Goal: Task Accomplishment & Management: Manage account settings

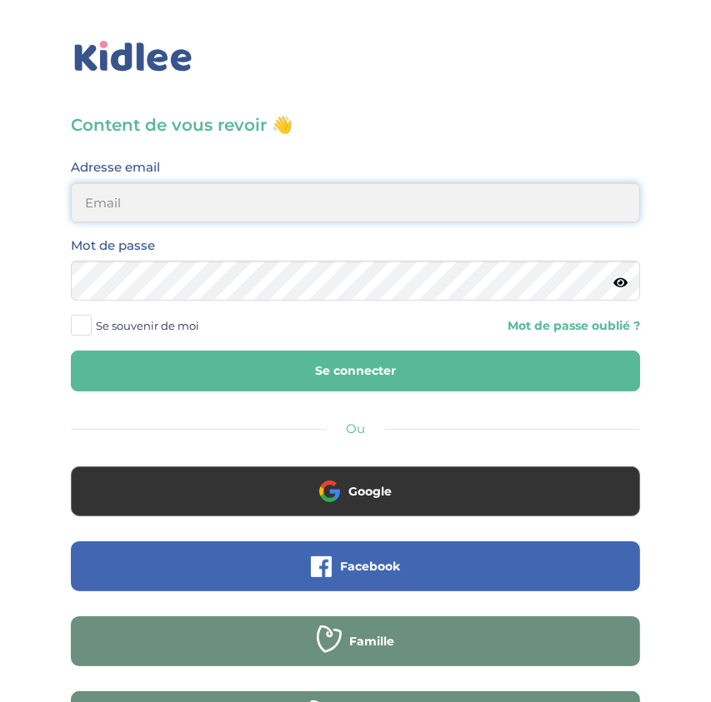
type input "[EMAIL_ADDRESS][DOMAIN_NAME]"
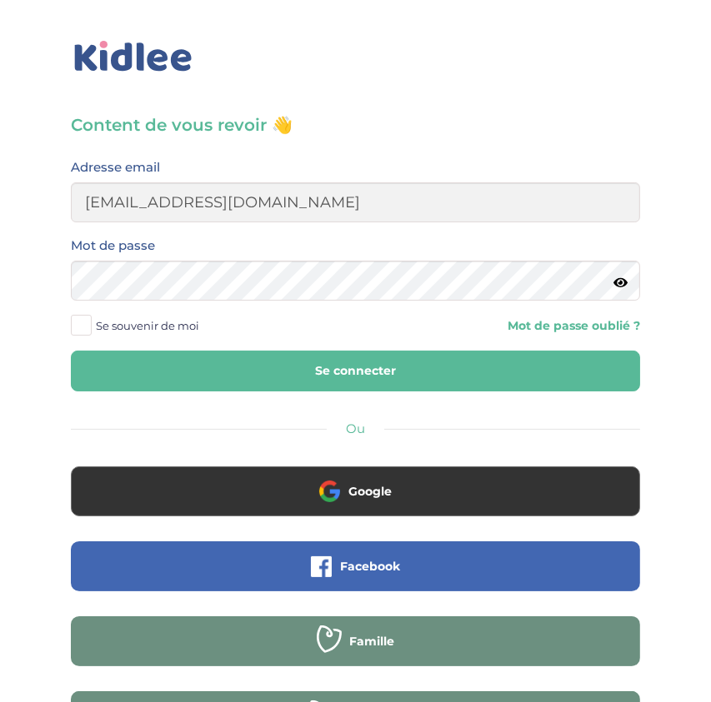
click at [370, 366] on button "Se connecter" at bounding box center [355, 371] width 569 height 41
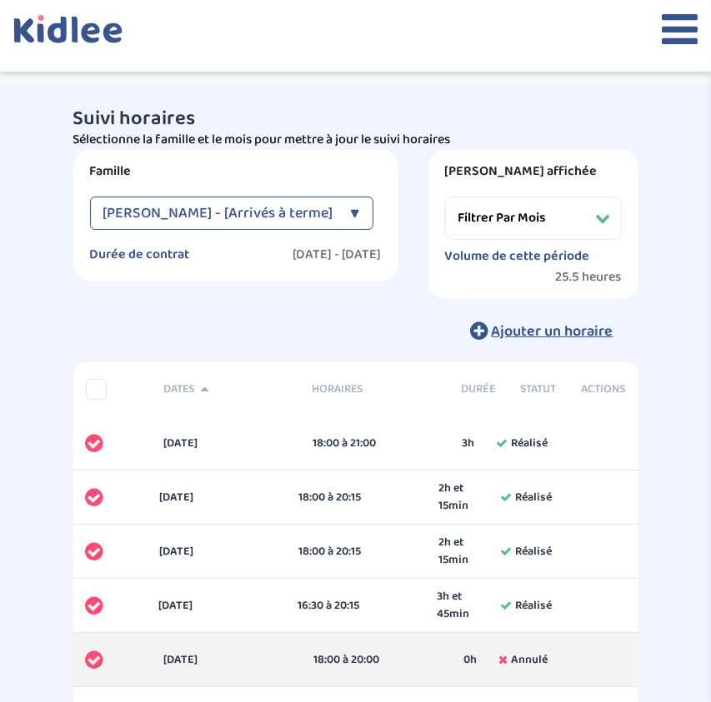
click at [532, 207] on select "Filtrer par mois [DATE] [DATE] [DATE] [DATE] [DATE] [DATE] [DATE] [DATE] [DATE]…" at bounding box center [533, 218] width 177 height 43
select select "septembre 2025"
click at [445, 197] on select "Filtrer par mois [DATE] [DATE] [DATE] [DATE] [DATE] [DATE] [DATE] [DATE] [DATE]…" at bounding box center [533, 218] width 177 height 43
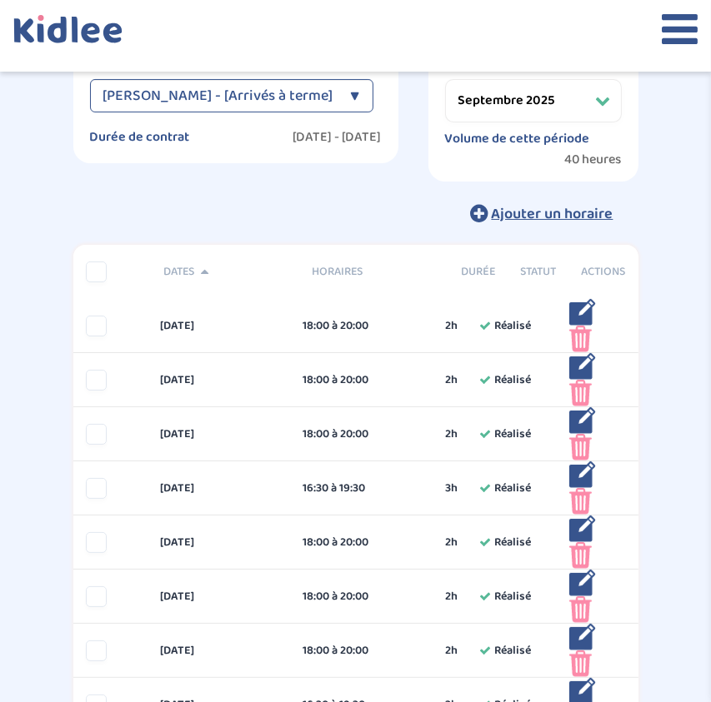
scroll to position [85, 0]
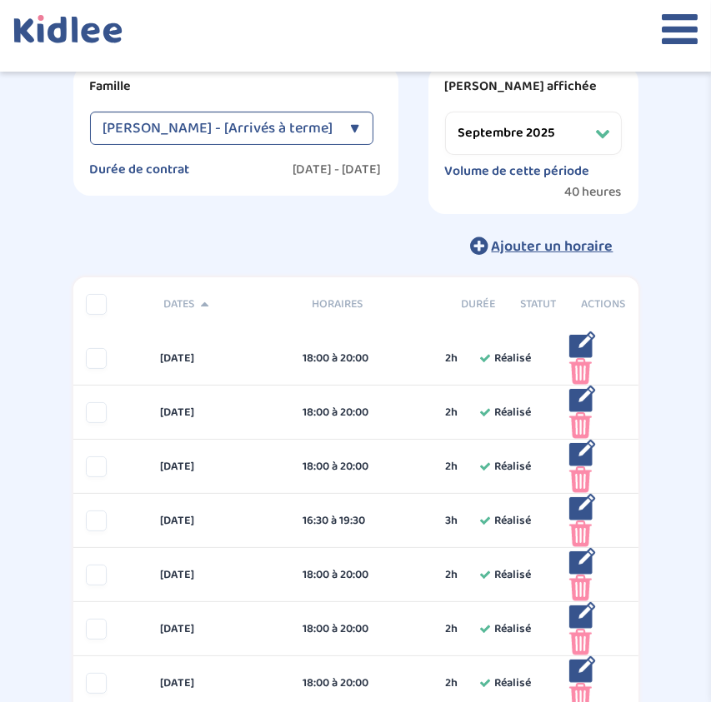
click at [546, 127] on select "Filtrer par mois [DATE] [DATE] [DATE] [DATE] [DATE] [DATE] [DATE] [DATE] [DATE]…" at bounding box center [533, 133] width 177 height 43
click at [662, 470] on div "Suivi horaires Besoin d'aide ? UcZKPJCWtTFVNT6gFo5dJ4bB1yPYeB1rZKqsQgFl Affiche…" at bounding box center [355, 686] width 615 height 1350
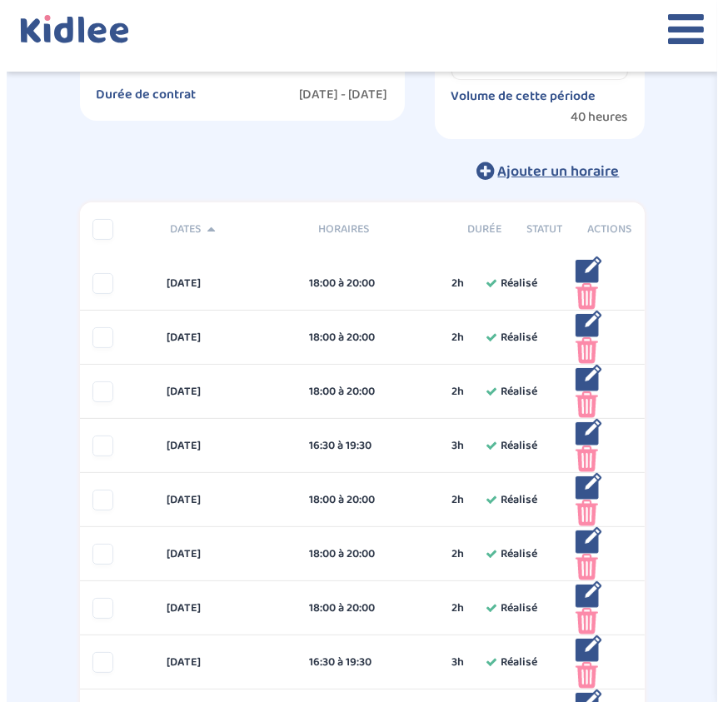
scroll to position [257, 0]
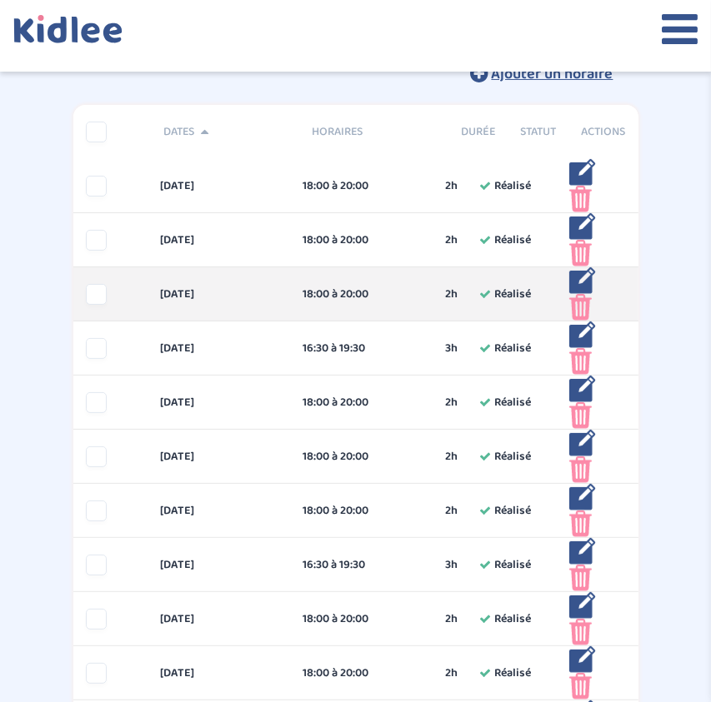
click at [577, 282] on img at bounding box center [582, 280] width 27 height 27
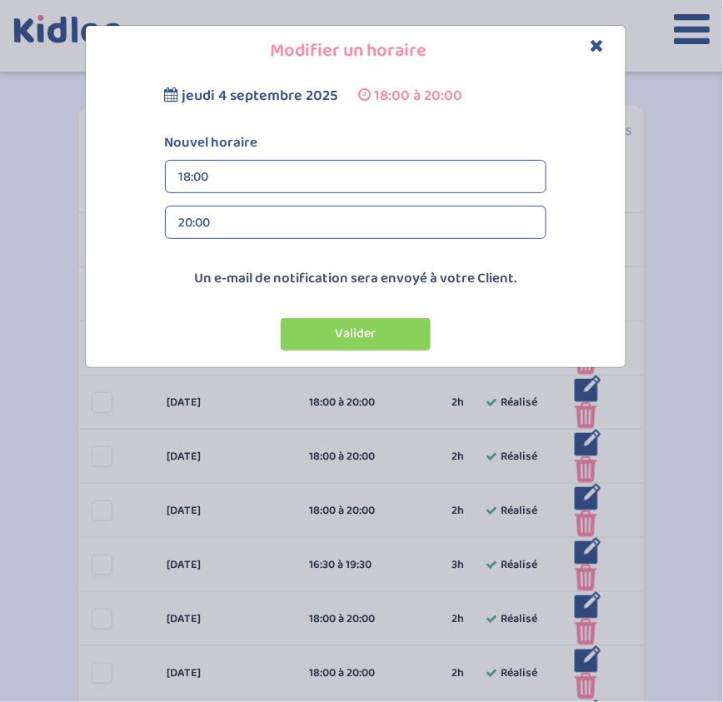
click at [602, 39] on icon "Close" at bounding box center [598, 45] width 14 height 17
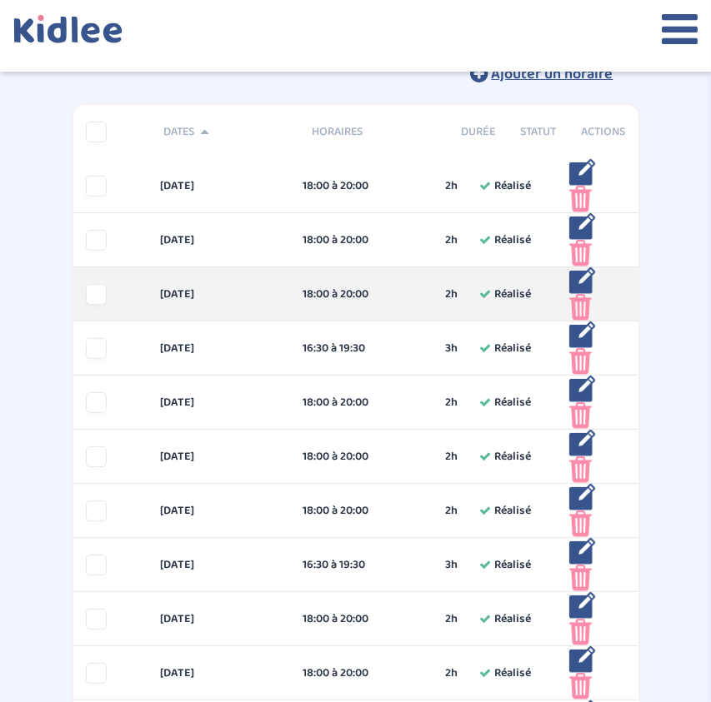
click at [581, 282] on img at bounding box center [582, 280] width 27 height 27
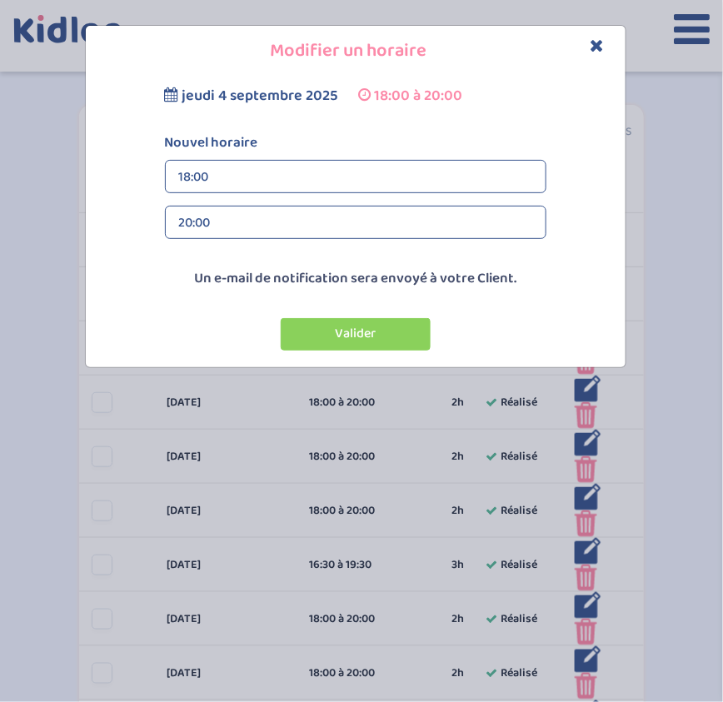
click at [397, 213] on div "20:00" at bounding box center [355, 223] width 353 height 33
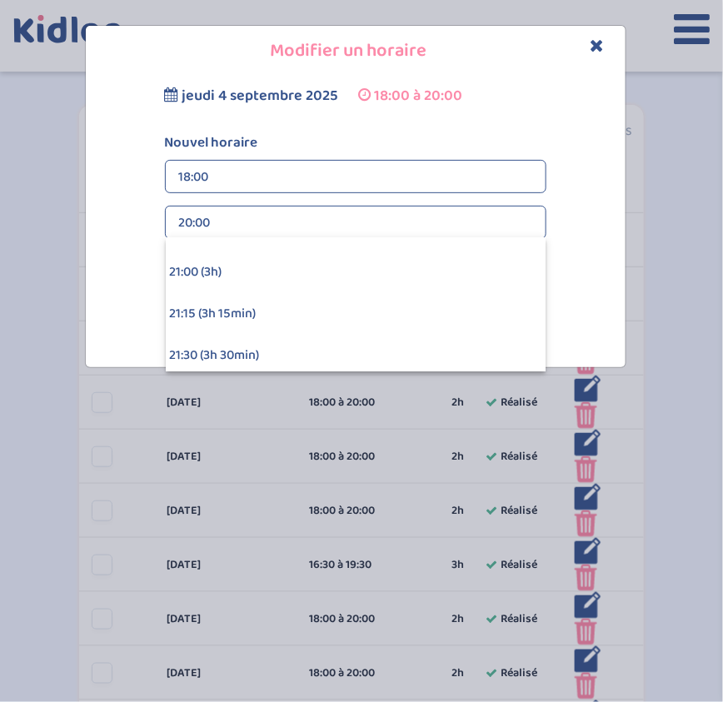
scroll to position [457, 0]
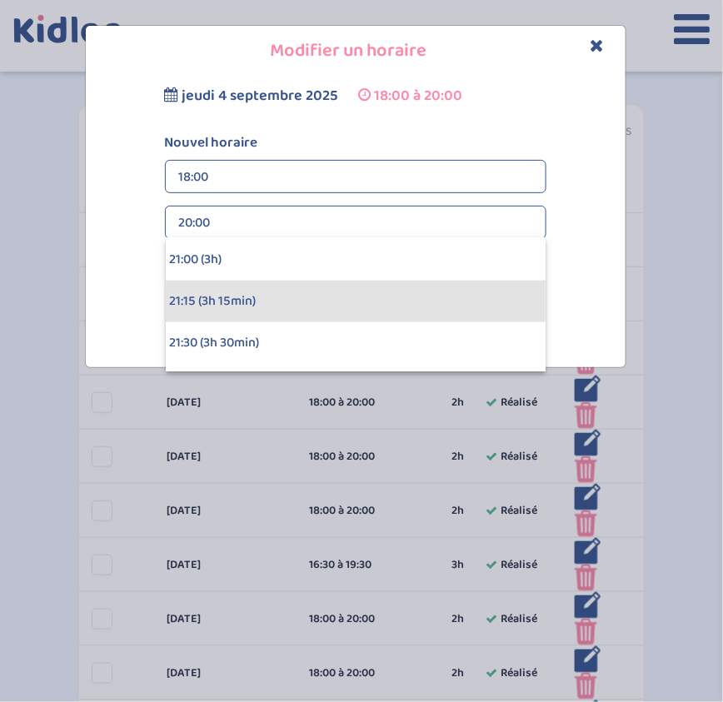
click at [336, 288] on div "21:15 (3h 15min)" at bounding box center [356, 302] width 380 height 42
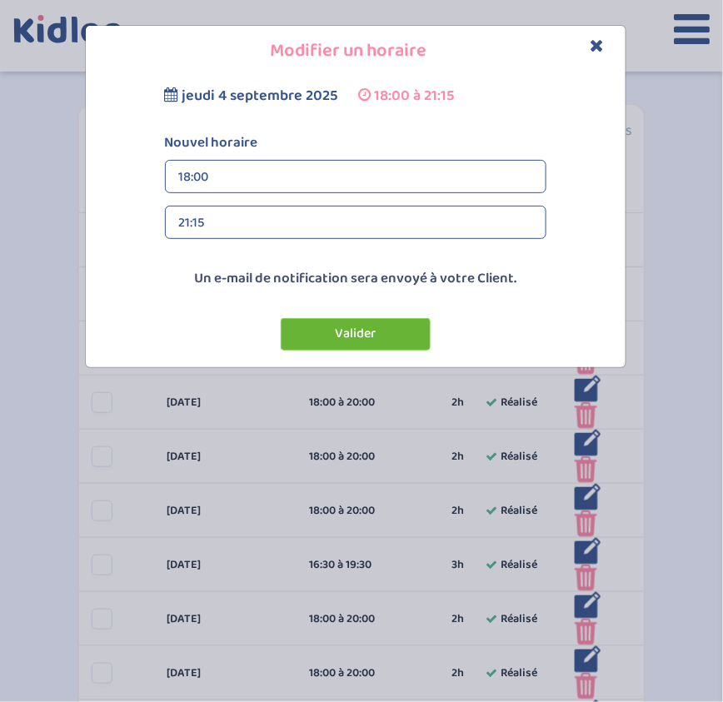
click at [339, 332] on button "Valider" at bounding box center [356, 334] width 150 height 32
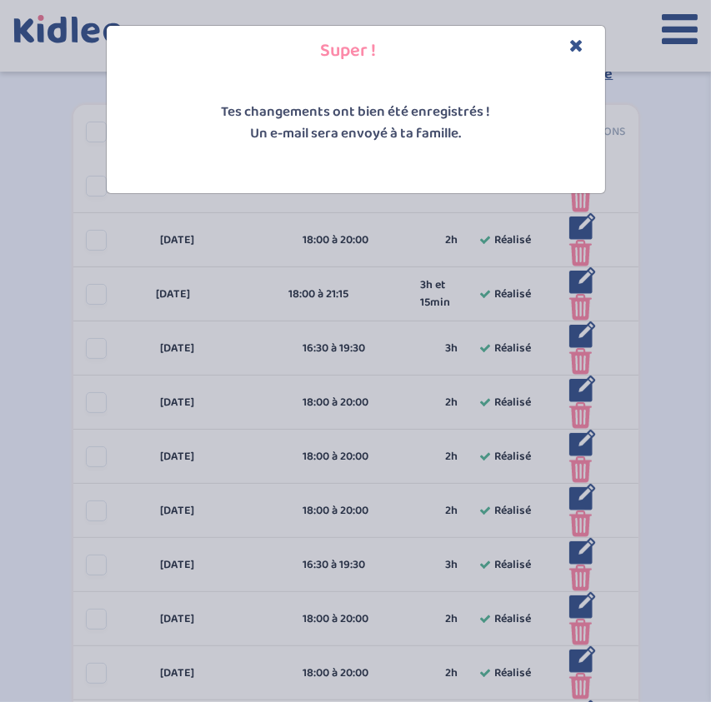
click at [578, 45] on icon "Close" at bounding box center [577, 45] width 14 height 17
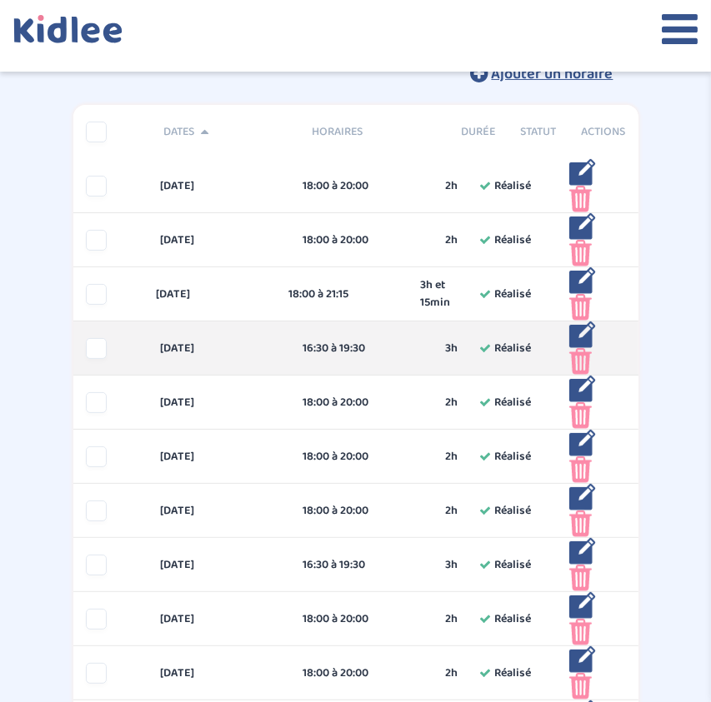
click at [574, 332] on img at bounding box center [582, 335] width 27 height 27
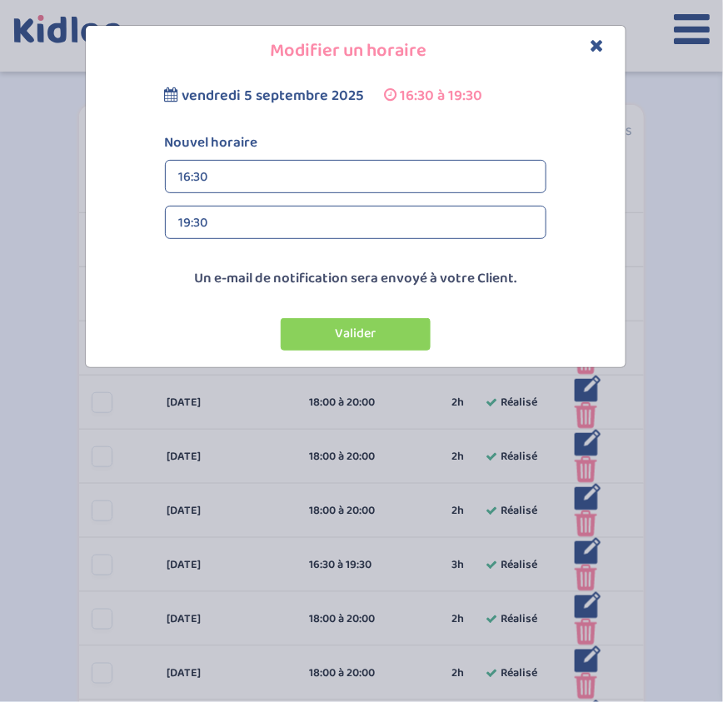
click at [346, 224] on div "19:30" at bounding box center [355, 223] width 353 height 33
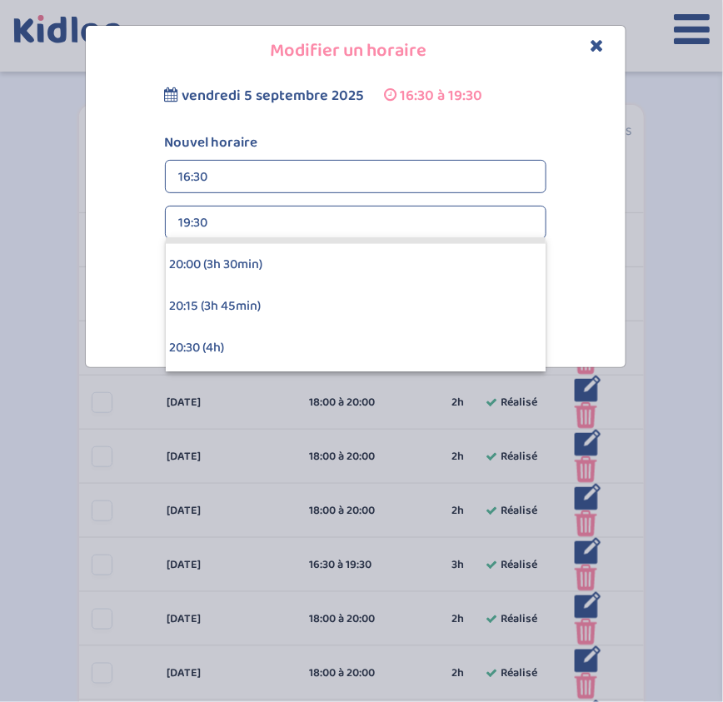
scroll to position [536, 0]
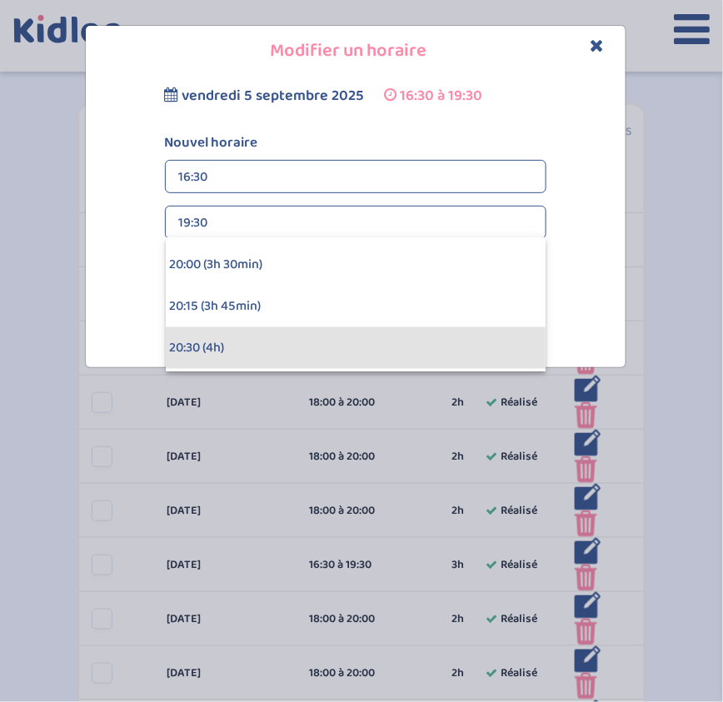
click at [321, 343] on div "20:30 (4h)" at bounding box center [356, 348] width 380 height 42
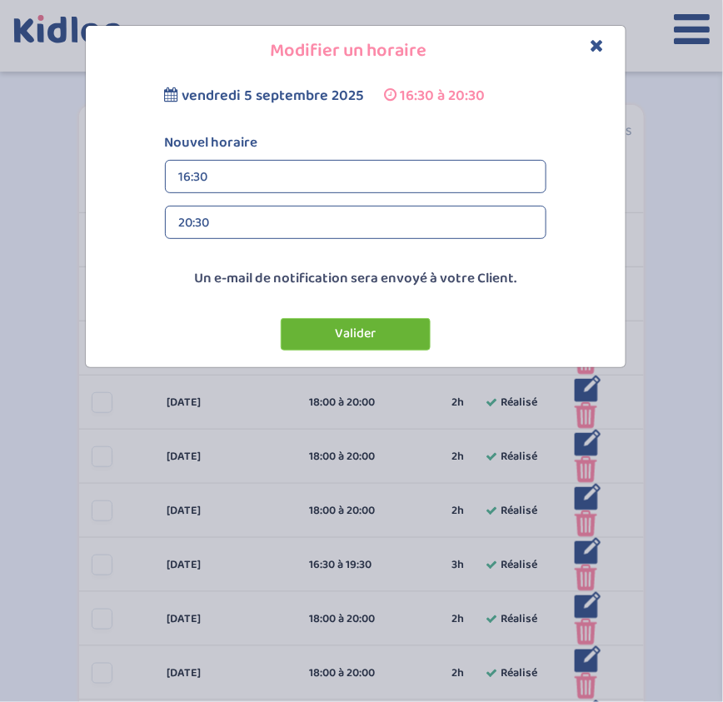
click at [405, 337] on button "Valider" at bounding box center [356, 334] width 150 height 32
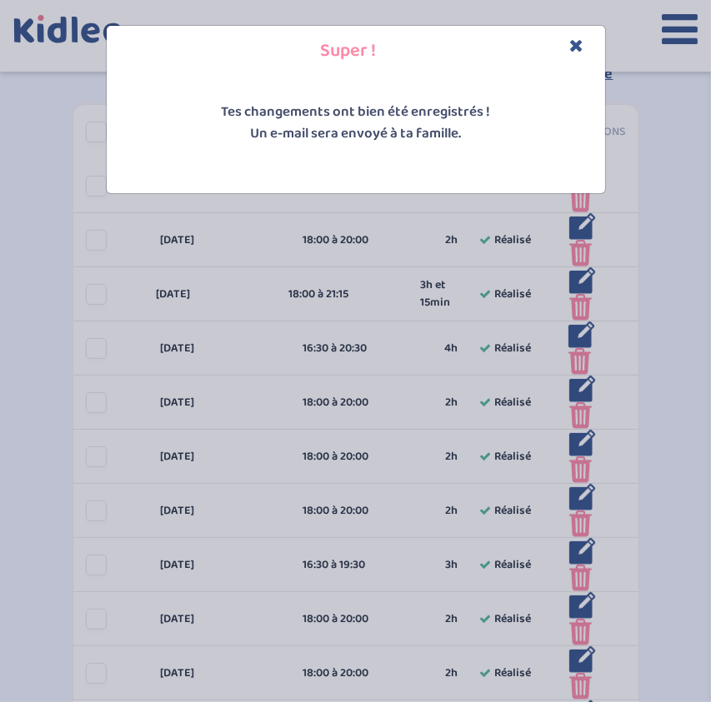
click at [405, 337] on div "Super ! Tes changements ont bien été enregistrés ! Un e-mail sera envoyé à ta f…" at bounding box center [355, 351] width 711 height 702
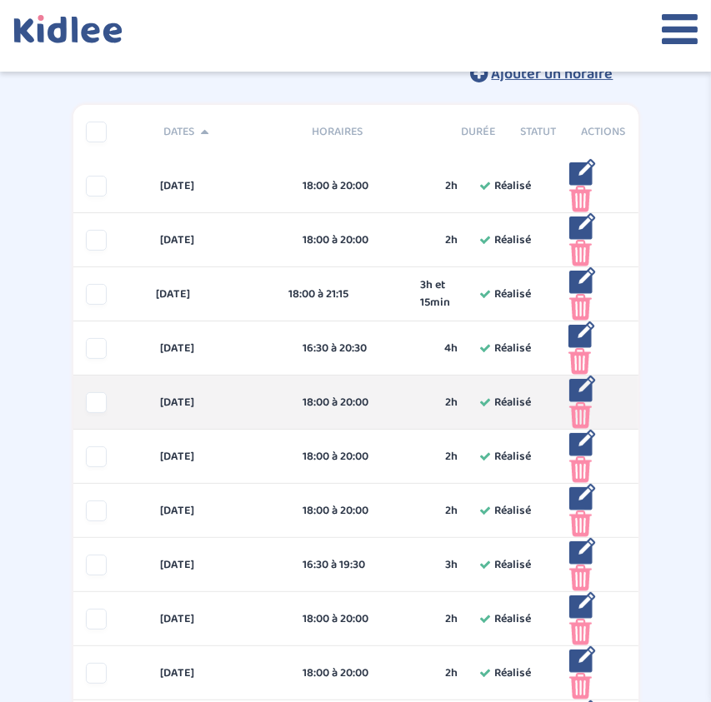
click at [582, 386] on img at bounding box center [582, 389] width 27 height 27
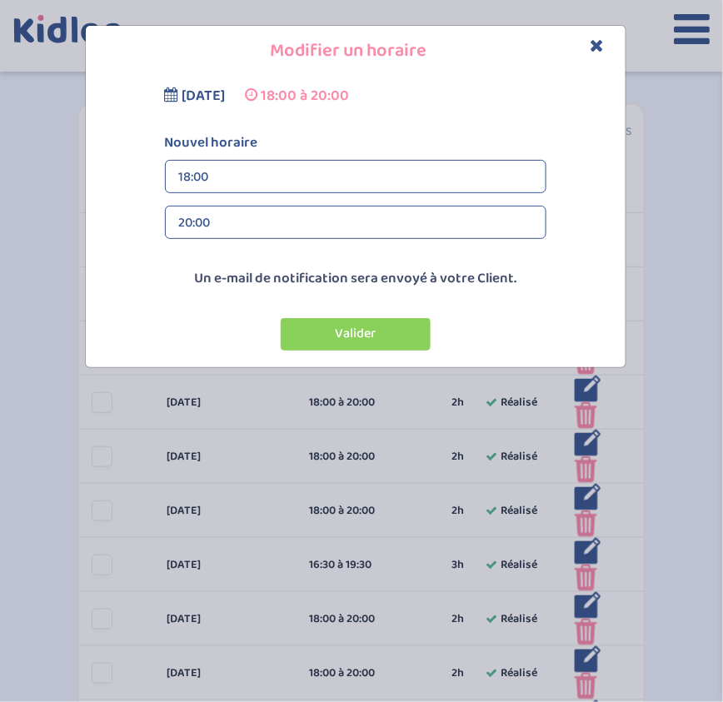
click at [367, 215] on div "20:00" at bounding box center [355, 223] width 353 height 33
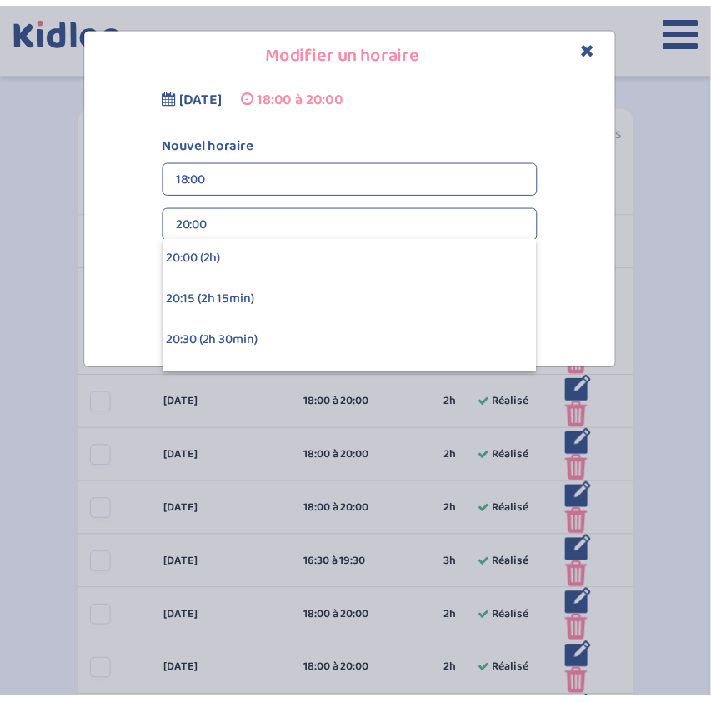
scroll to position [287, 0]
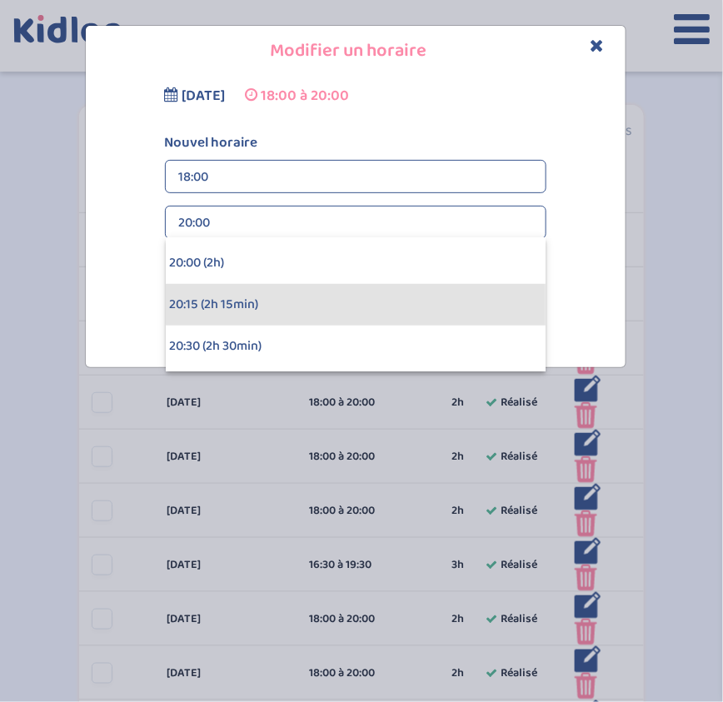
click at [300, 298] on div "20:15 (2h 15min)" at bounding box center [356, 305] width 380 height 42
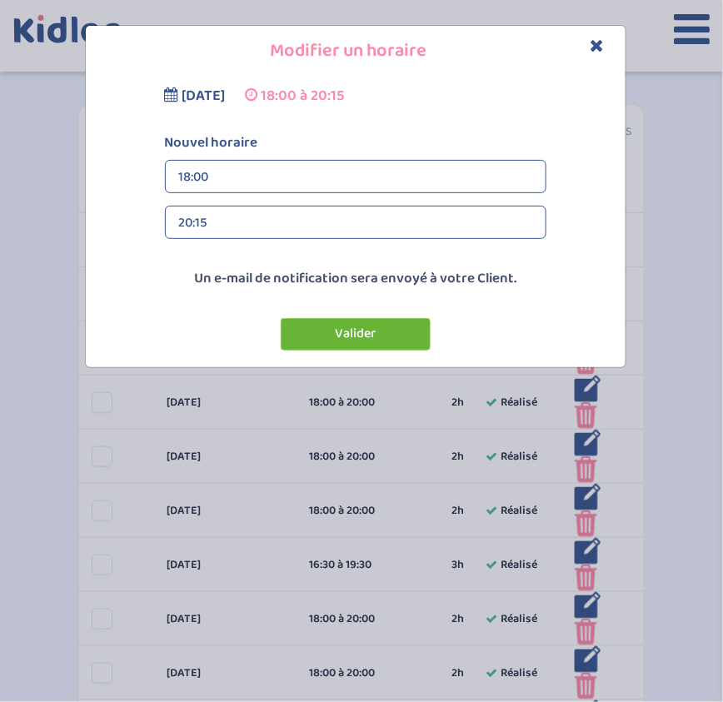
click at [327, 343] on button "Valider" at bounding box center [356, 334] width 150 height 32
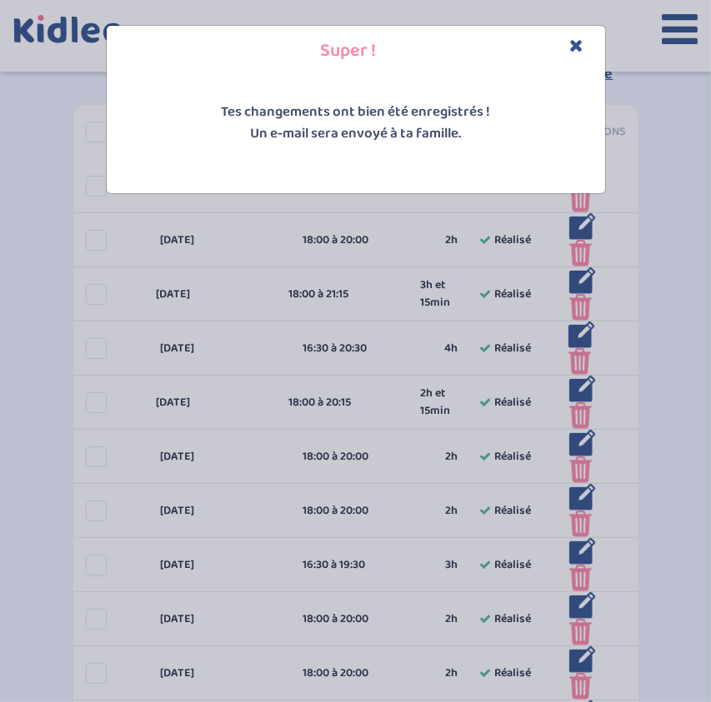
click at [576, 47] on icon "Close" at bounding box center [577, 45] width 14 height 17
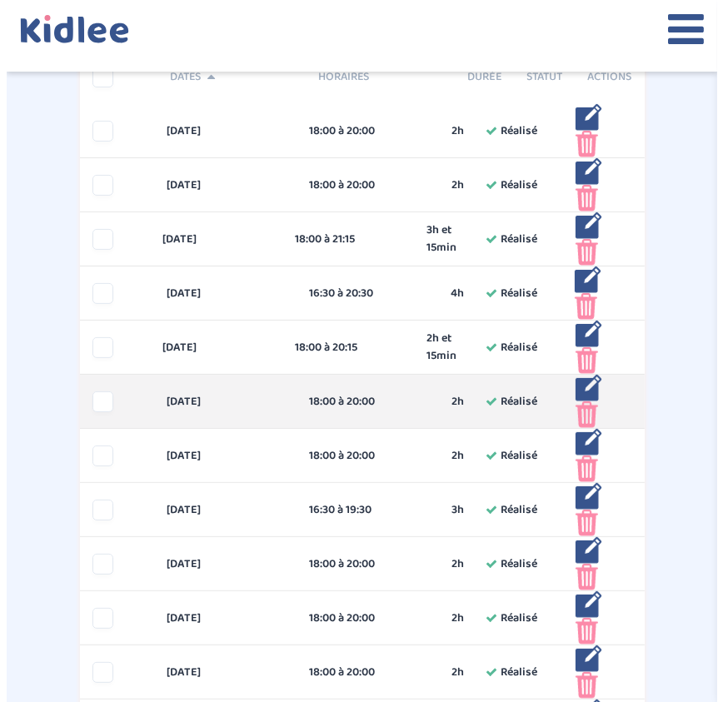
scroll to position [333, 0]
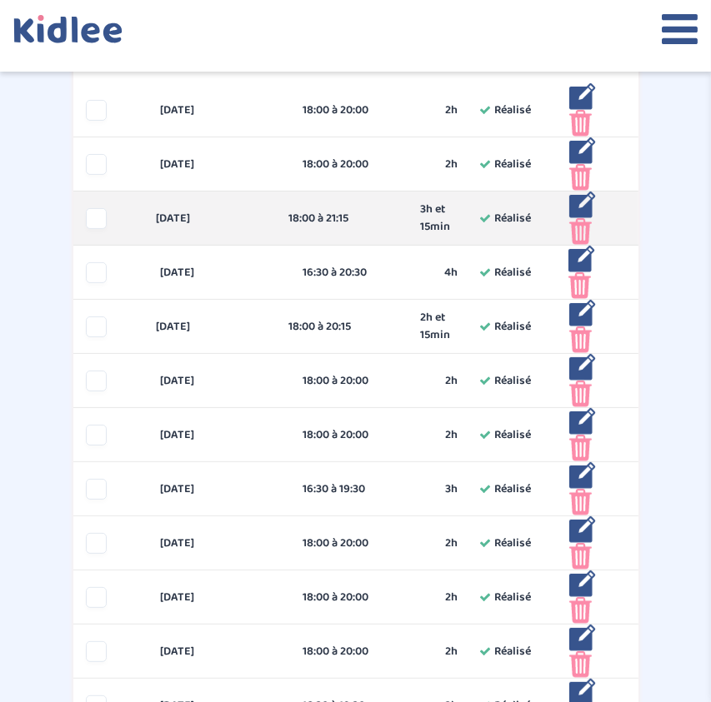
click at [576, 202] on img at bounding box center [582, 205] width 27 height 27
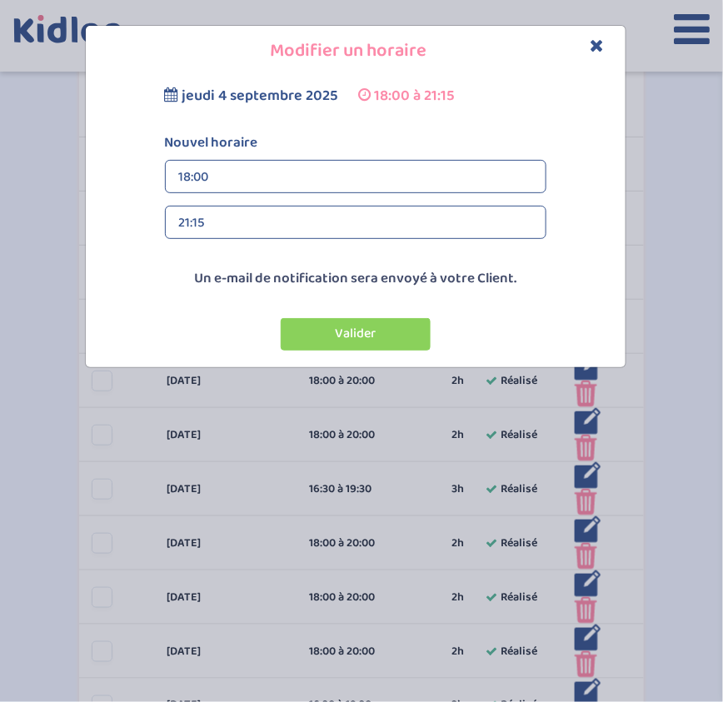
click at [355, 187] on div "18:00" at bounding box center [355, 177] width 353 height 33
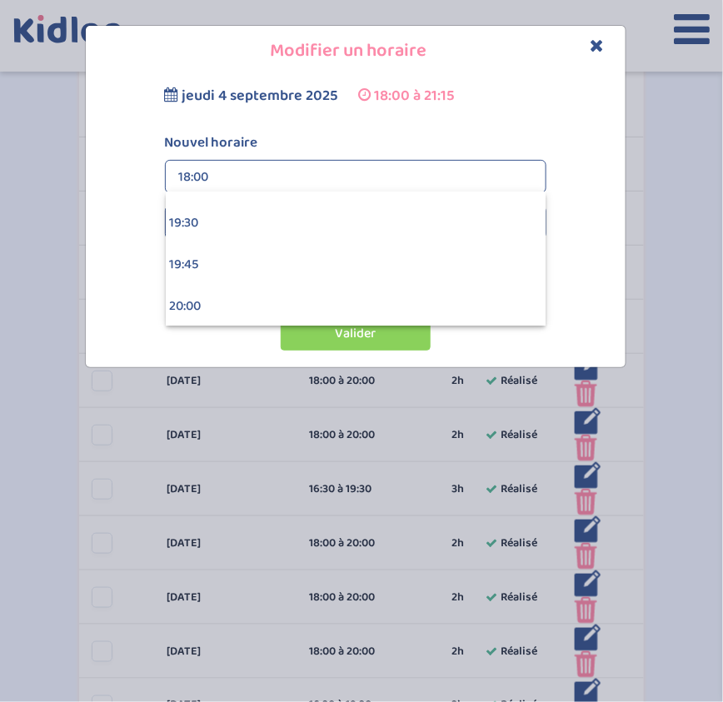
scroll to position [3237, 0]
click at [479, 142] on label "Nouvel horaire" at bounding box center [355, 143] width 406 height 22
click at [544, 136] on label "Nouvel horaire" at bounding box center [355, 143] width 406 height 22
click at [597, 44] on icon "Close" at bounding box center [598, 45] width 14 height 17
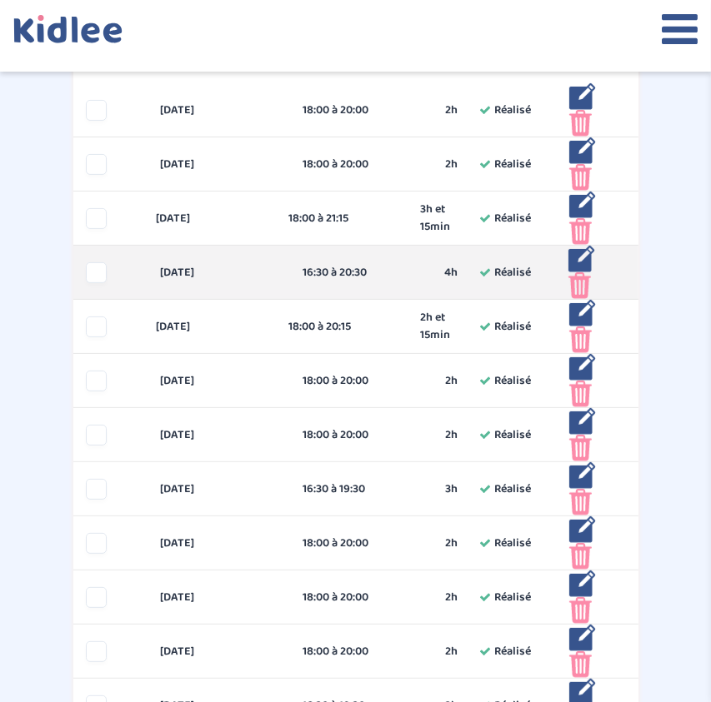
click at [580, 257] on img at bounding box center [581, 259] width 27 height 27
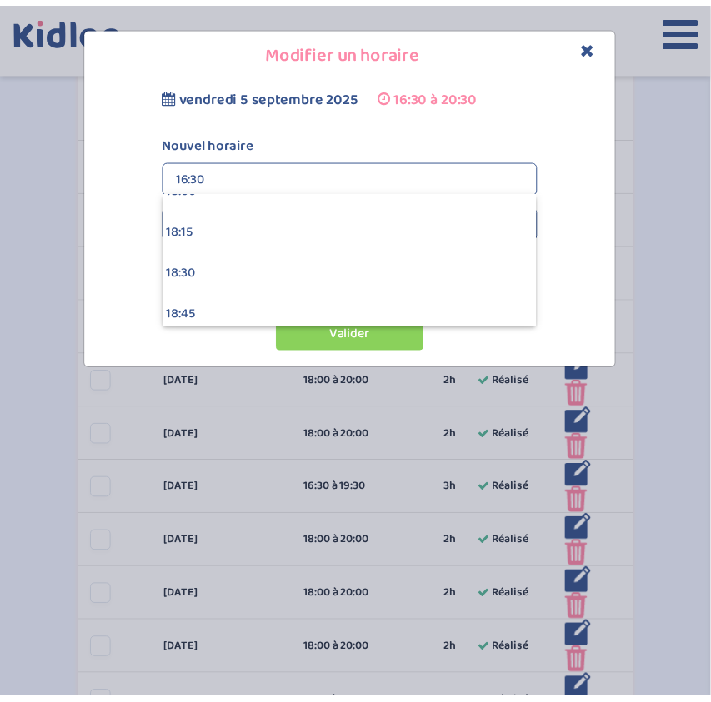
scroll to position [2996, 0]
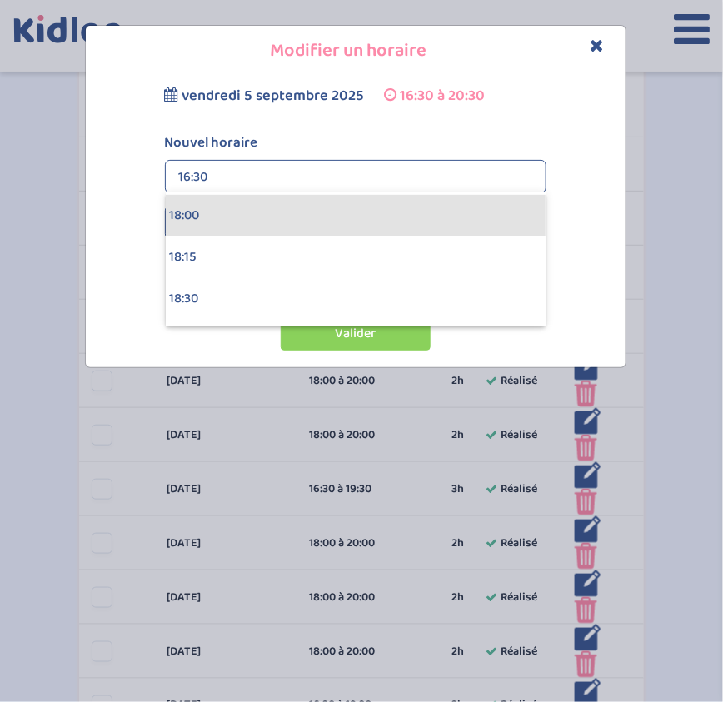
click at [329, 220] on div "18:00" at bounding box center [356, 216] width 380 height 42
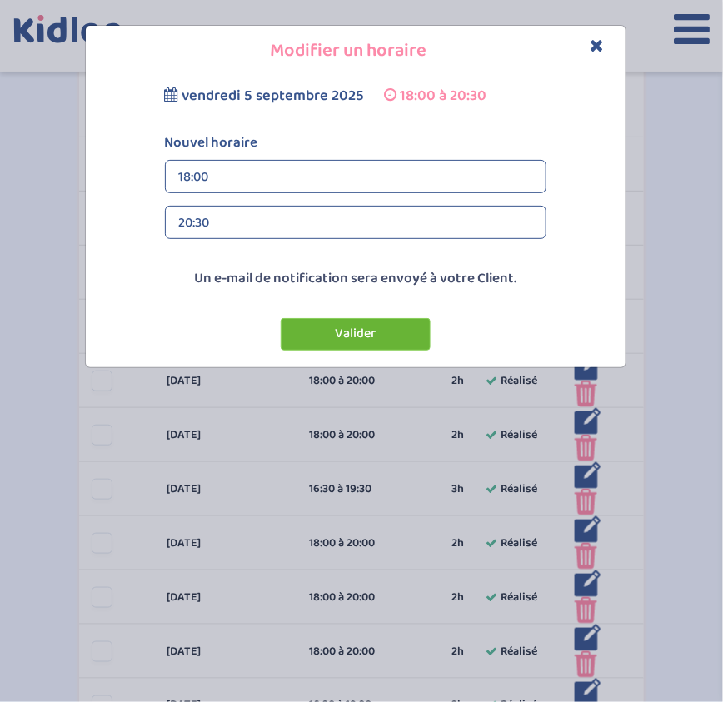
click at [356, 340] on button "Valider" at bounding box center [356, 334] width 150 height 32
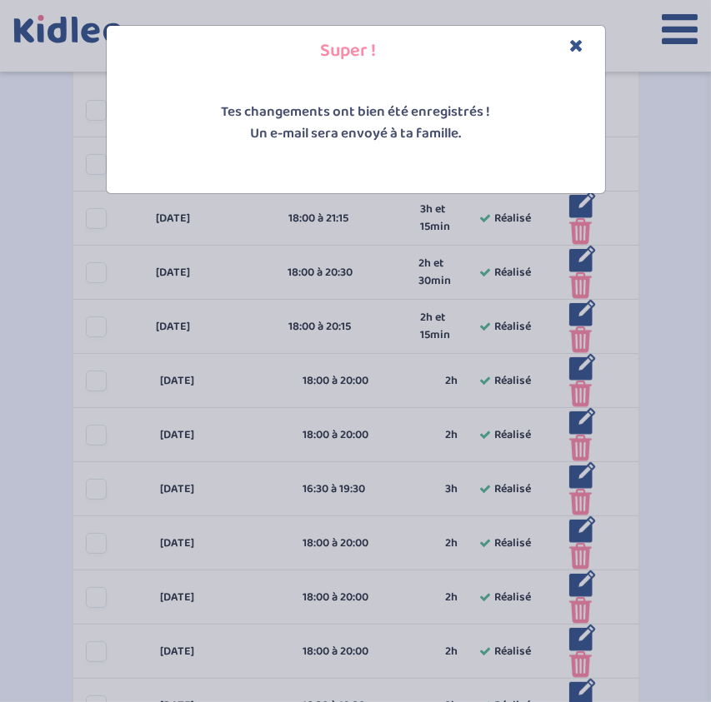
click at [576, 45] on icon "Close" at bounding box center [577, 45] width 14 height 17
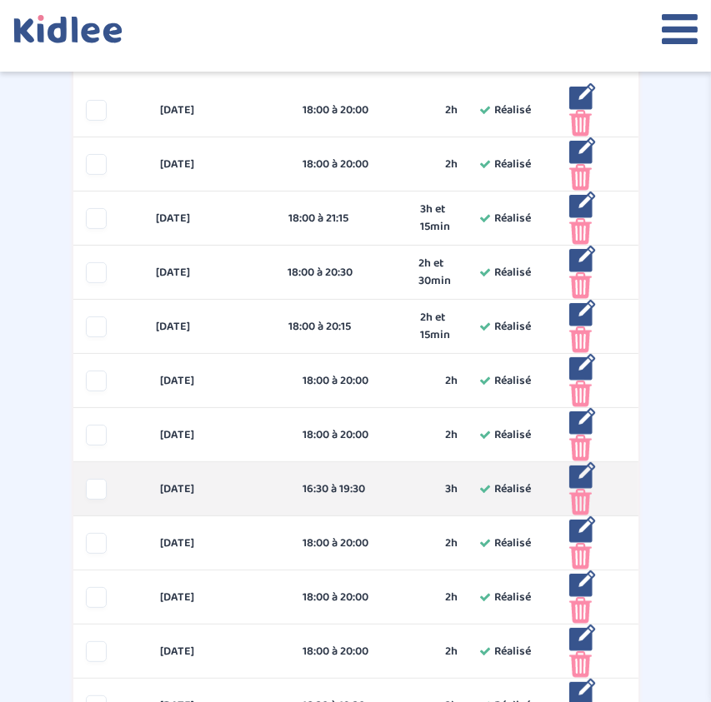
click at [581, 472] on img at bounding box center [582, 475] width 27 height 27
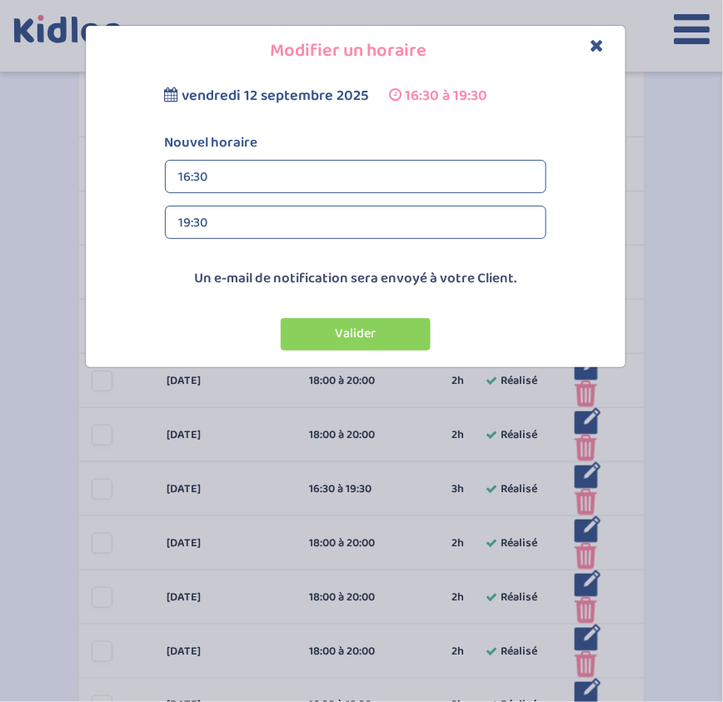
click at [600, 49] on icon "Close" at bounding box center [598, 45] width 14 height 17
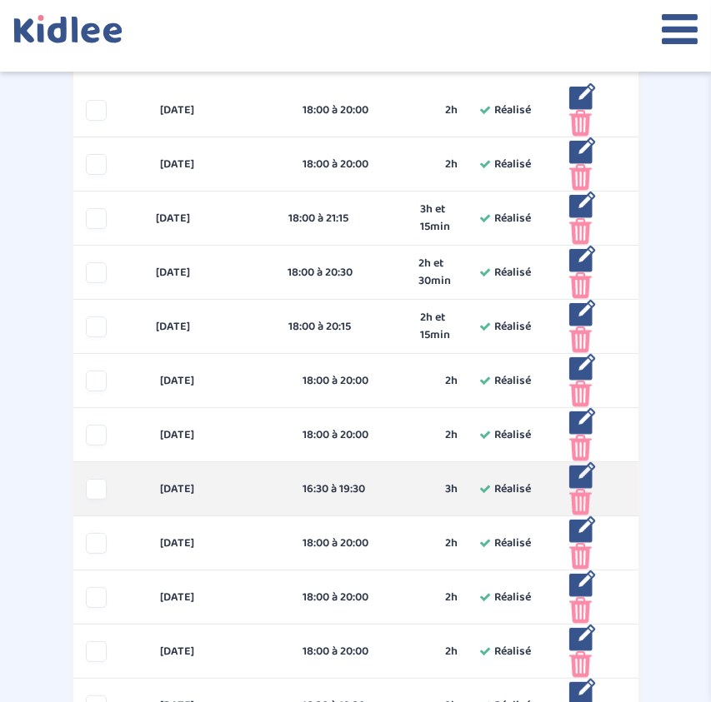
click at [583, 472] on img at bounding box center [582, 475] width 27 height 27
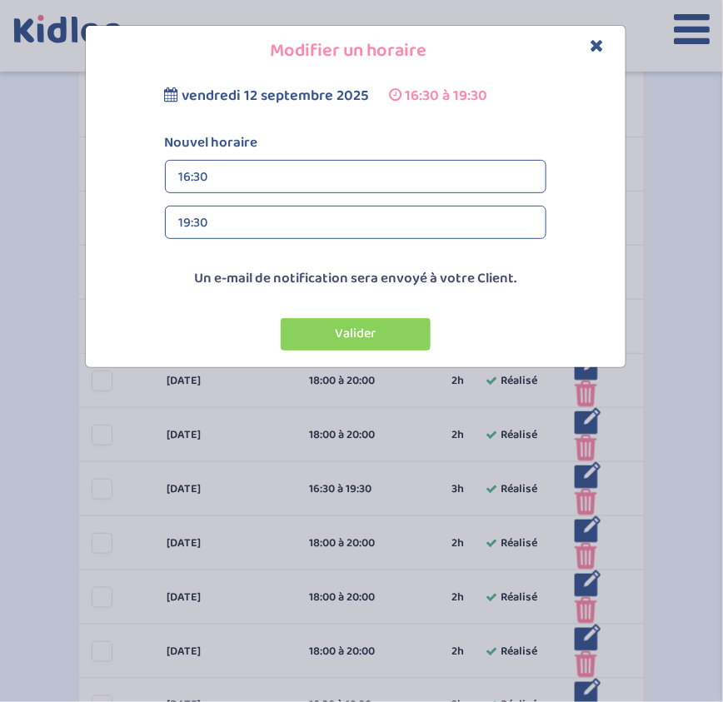
click at [217, 175] on div "16:30" at bounding box center [355, 177] width 353 height 33
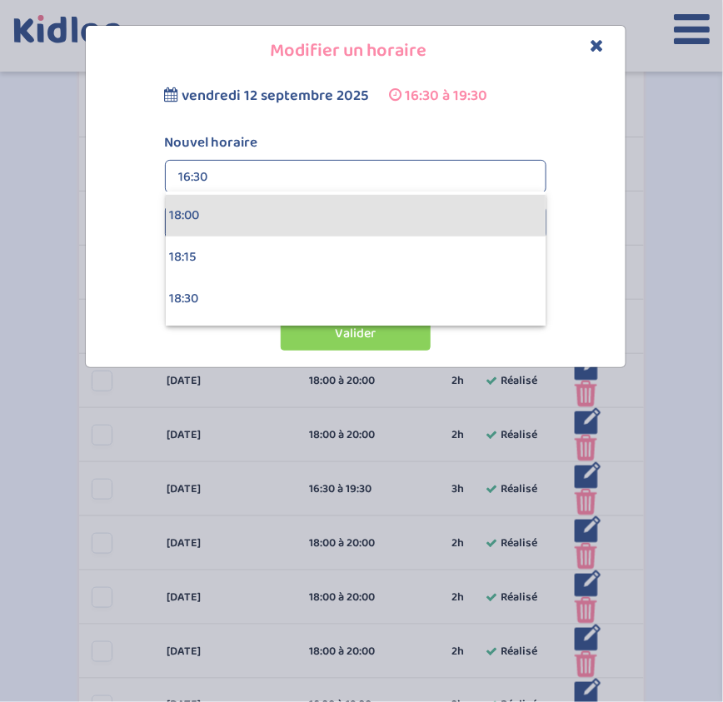
click at [201, 214] on div "18:00" at bounding box center [356, 216] width 380 height 42
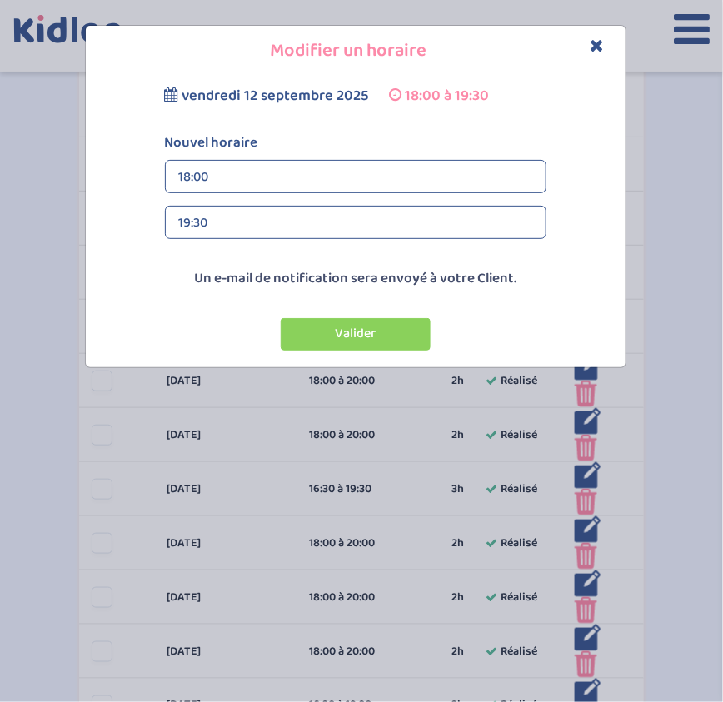
click at [207, 217] on div "19:30" at bounding box center [355, 223] width 353 height 33
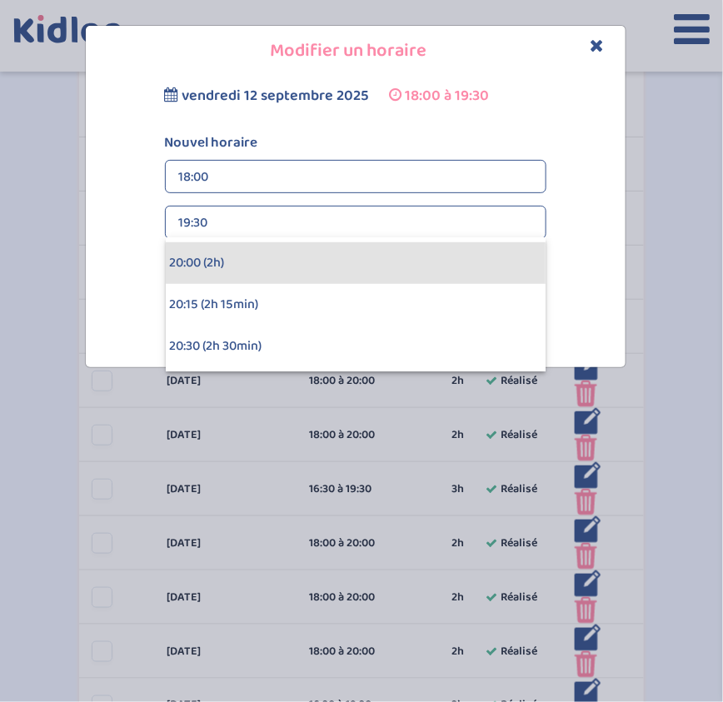
click at [202, 276] on div "20:00 (2h)" at bounding box center [356, 263] width 380 height 42
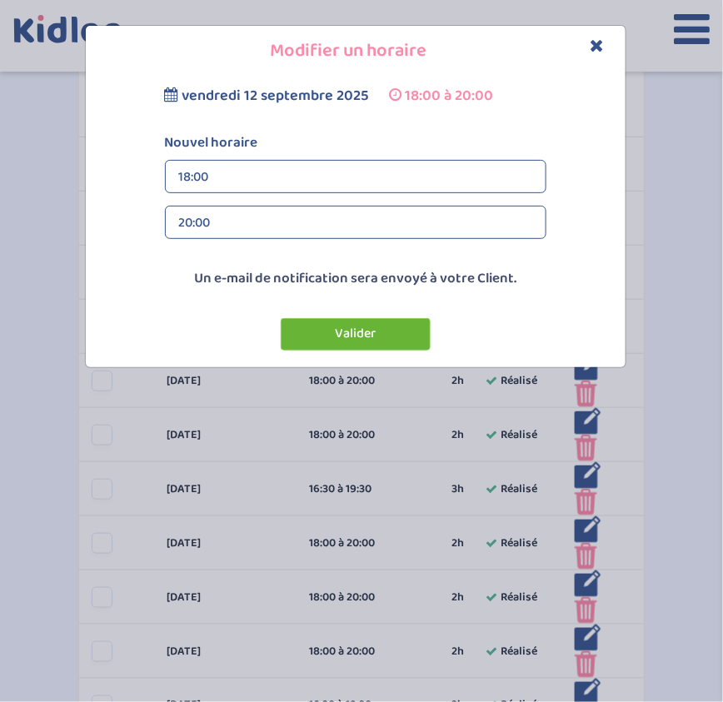
click at [345, 336] on button "Valider" at bounding box center [356, 334] width 150 height 32
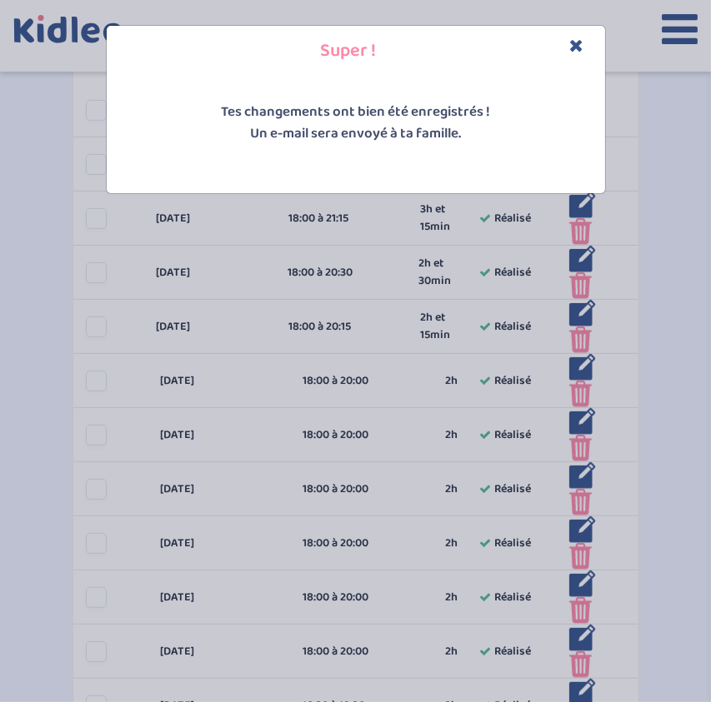
click at [576, 49] on icon "Close" at bounding box center [577, 45] width 14 height 17
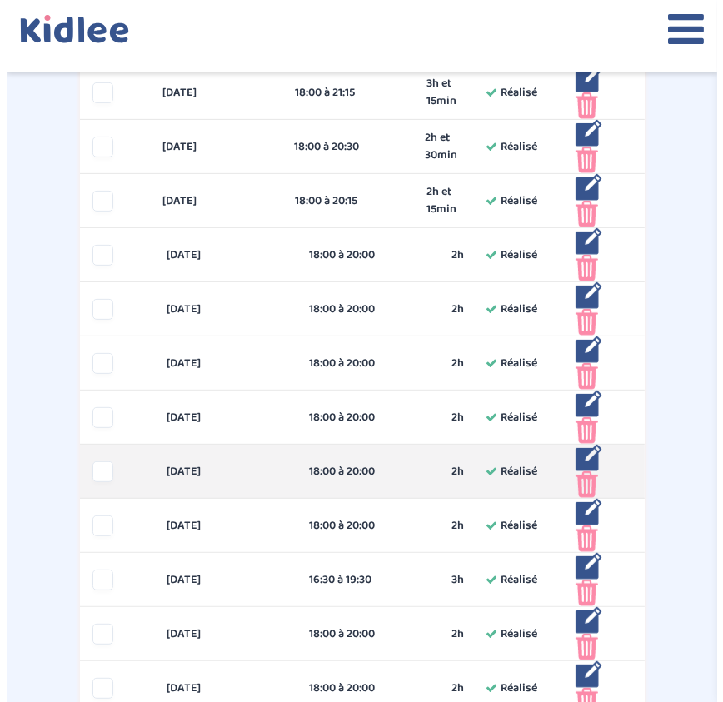
scroll to position [462, 0]
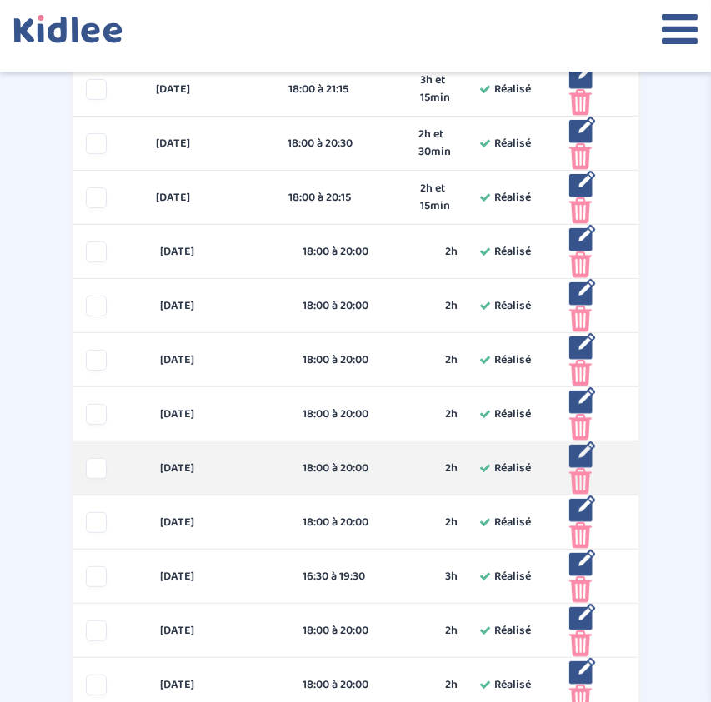
click at [585, 456] on img at bounding box center [582, 454] width 27 height 27
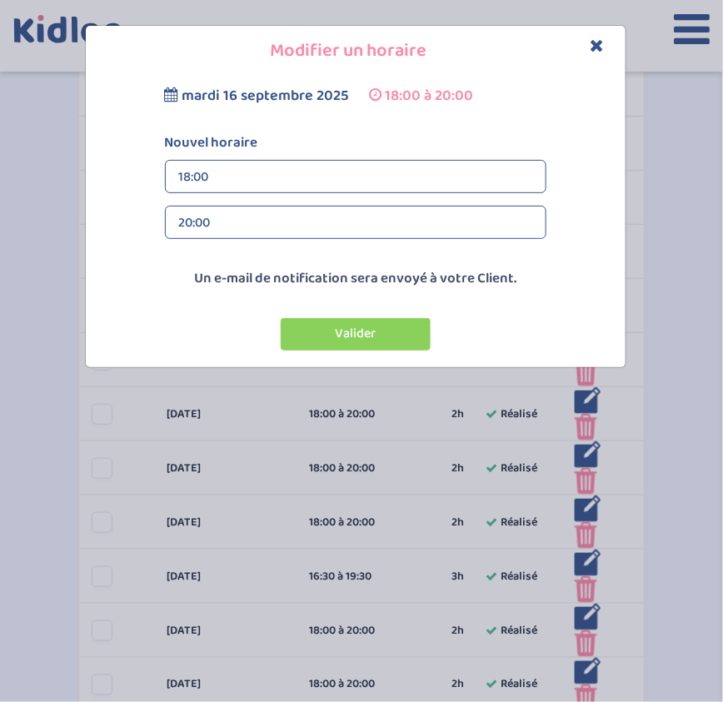
click at [370, 177] on div "18:00" at bounding box center [355, 177] width 353 height 33
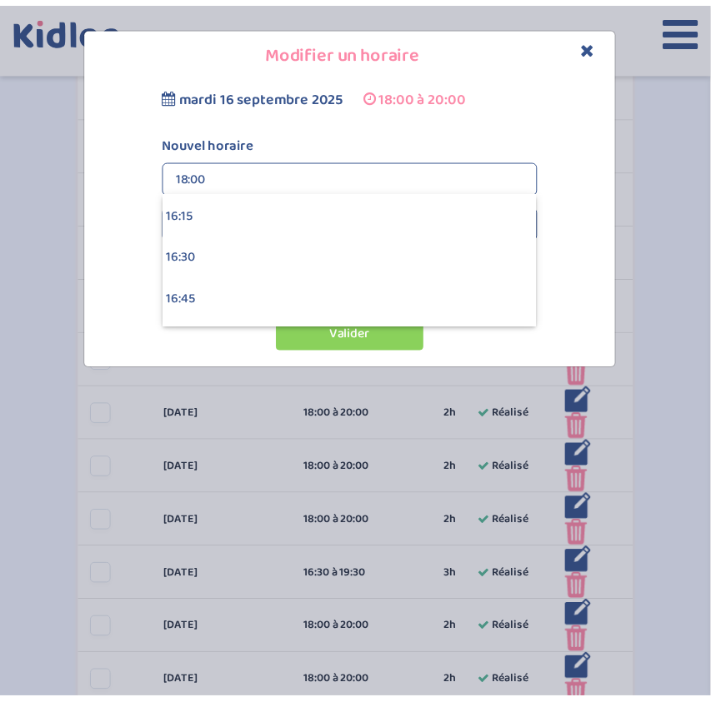
scroll to position [2702, 0]
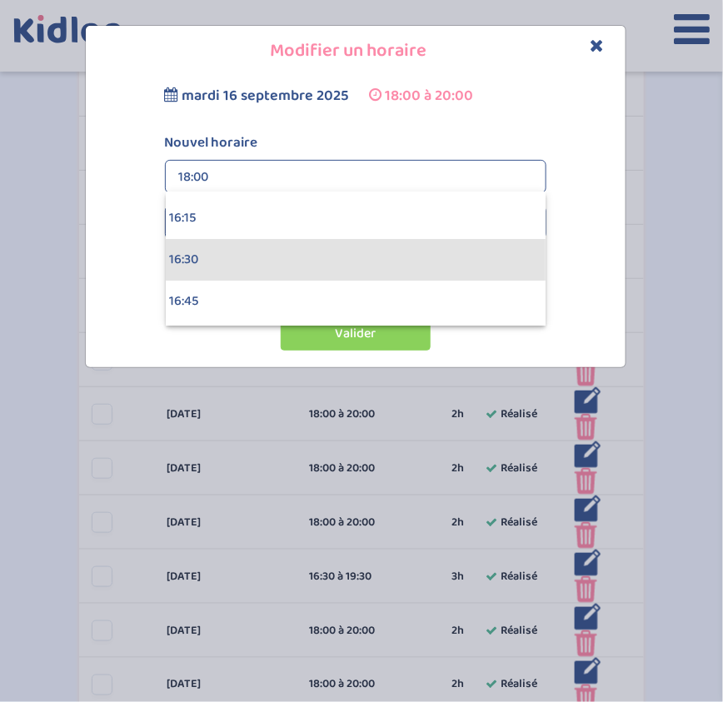
click at [314, 256] on div "16:30" at bounding box center [356, 260] width 380 height 42
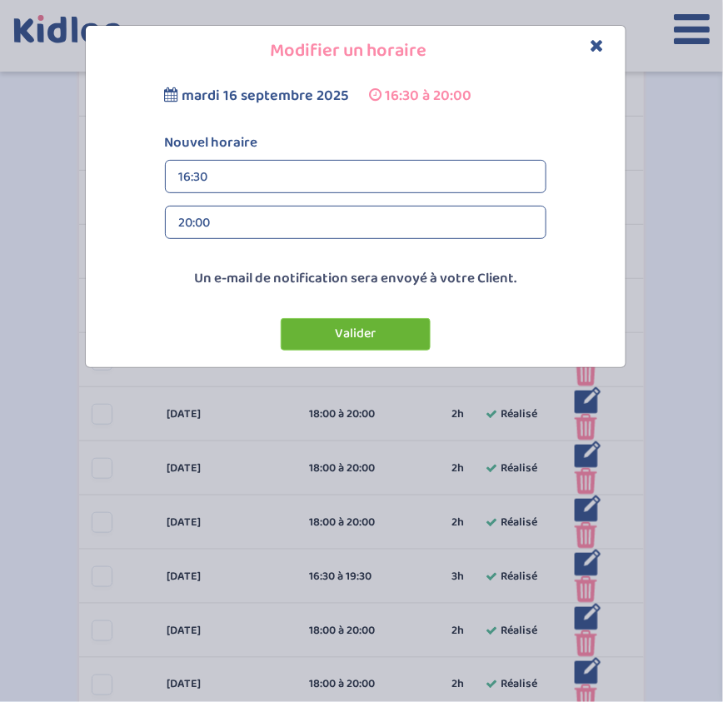
click at [340, 332] on button "Valider" at bounding box center [356, 334] width 150 height 32
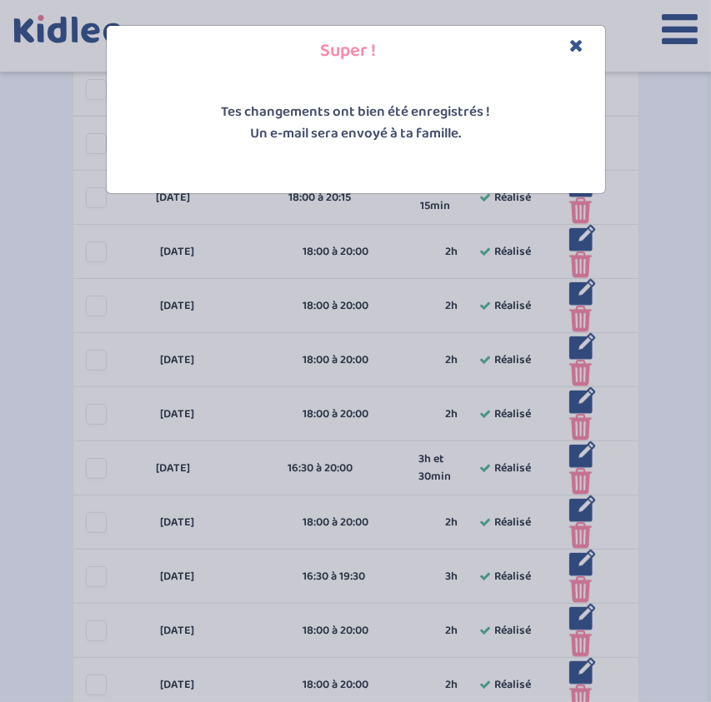
click at [578, 42] on icon "Close" at bounding box center [577, 45] width 14 height 17
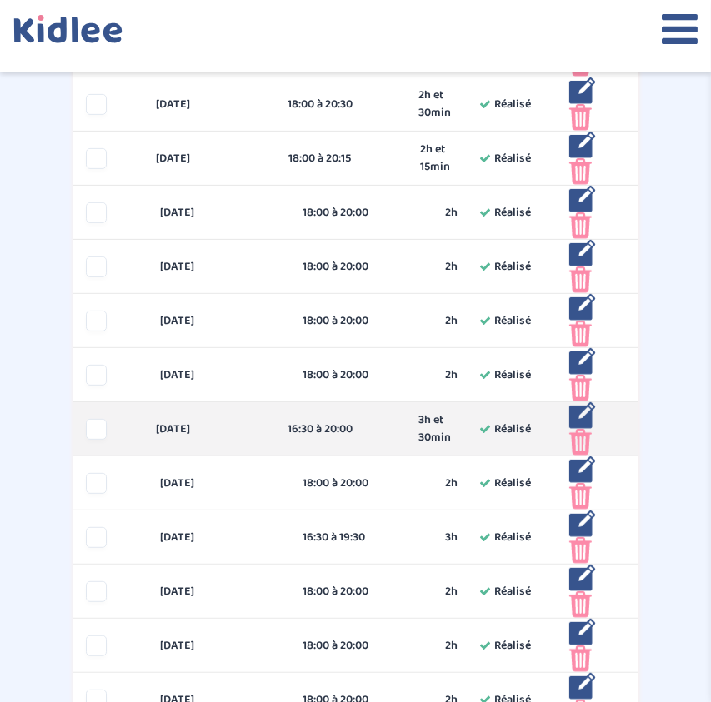
scroll to position [511, 0]
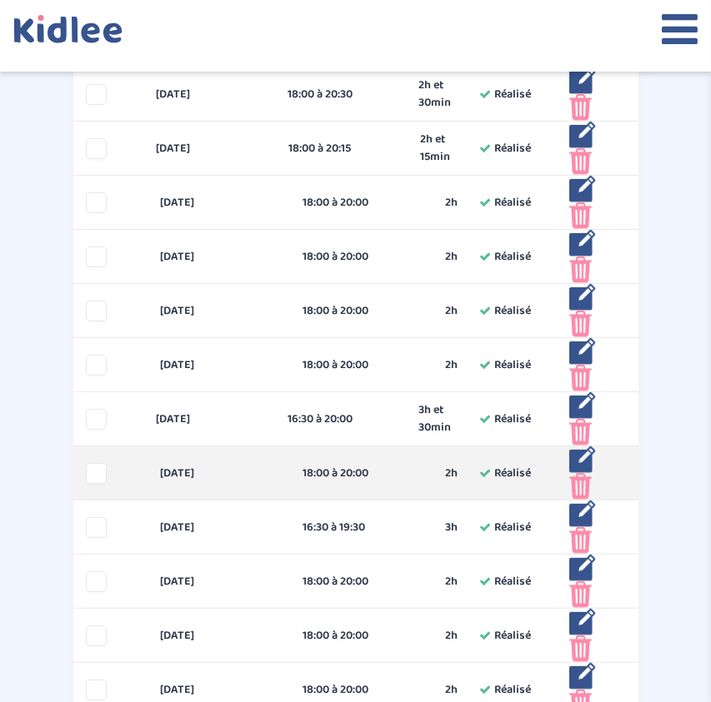
click at [582, 458] on img at bounding box center [582, 459] width 27 height 27
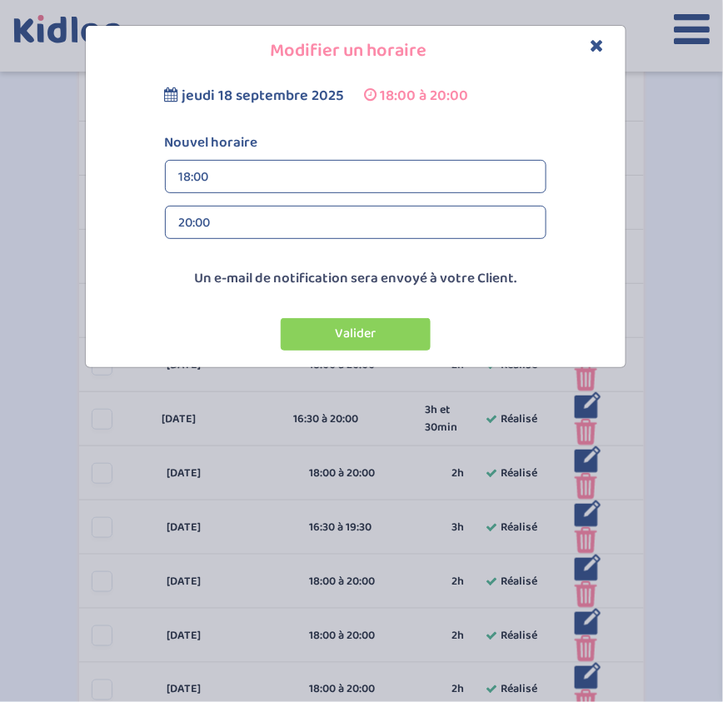
click at [292, 218] on div "20:00" at bounding box center [355, 223] width 353 height 33
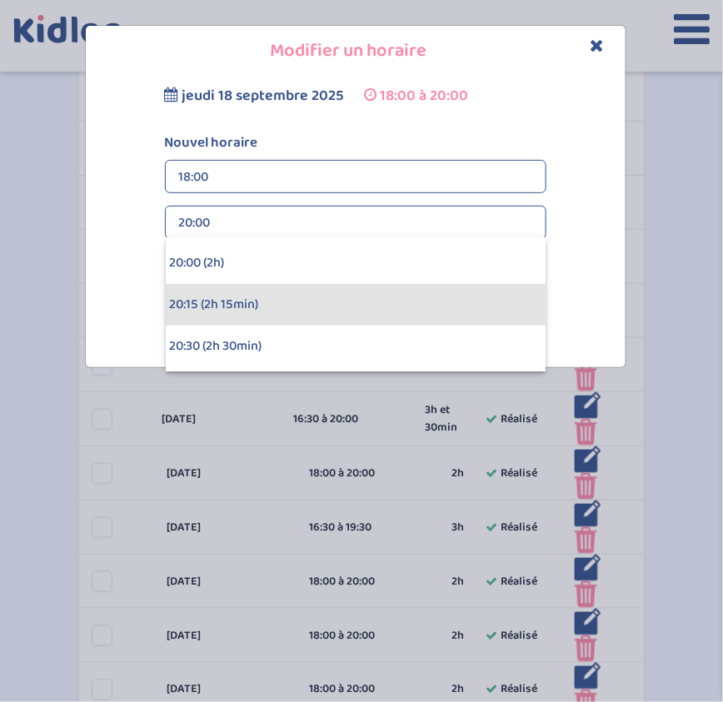
click at [279, 307] on div "20:15 (2h 15min)" at bounding box center [356, 305] width 380 height 42
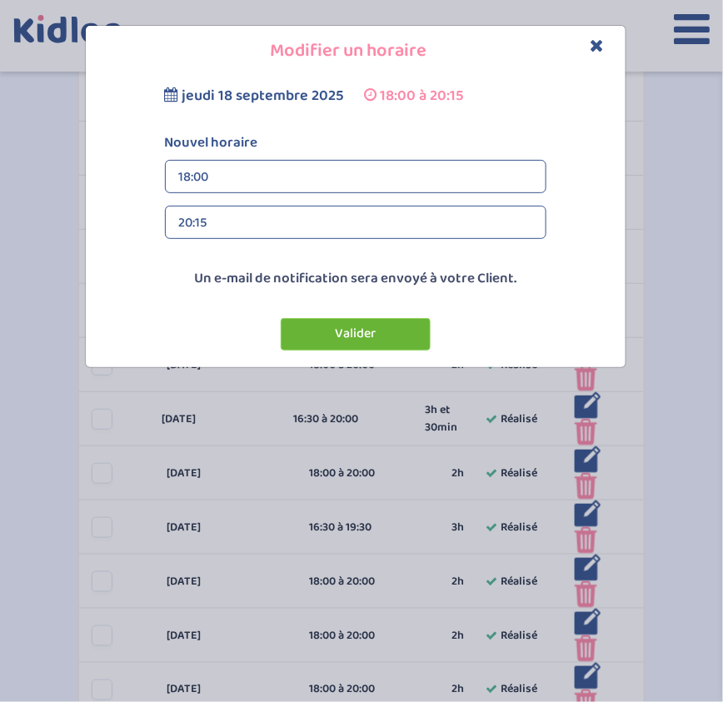
click at [325, 329] on button "Valider" at bounding box center [356, 334] width 150 height 32
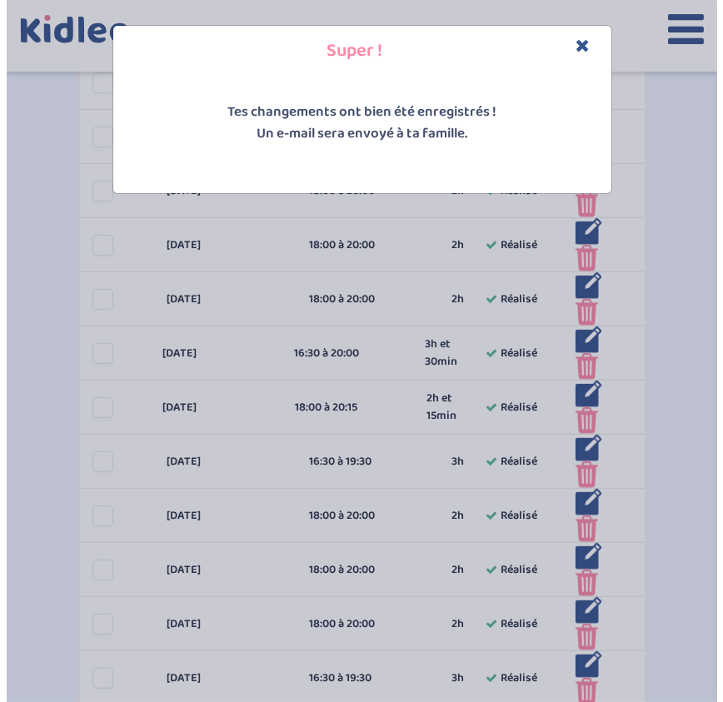
scroll to position [579, 0]
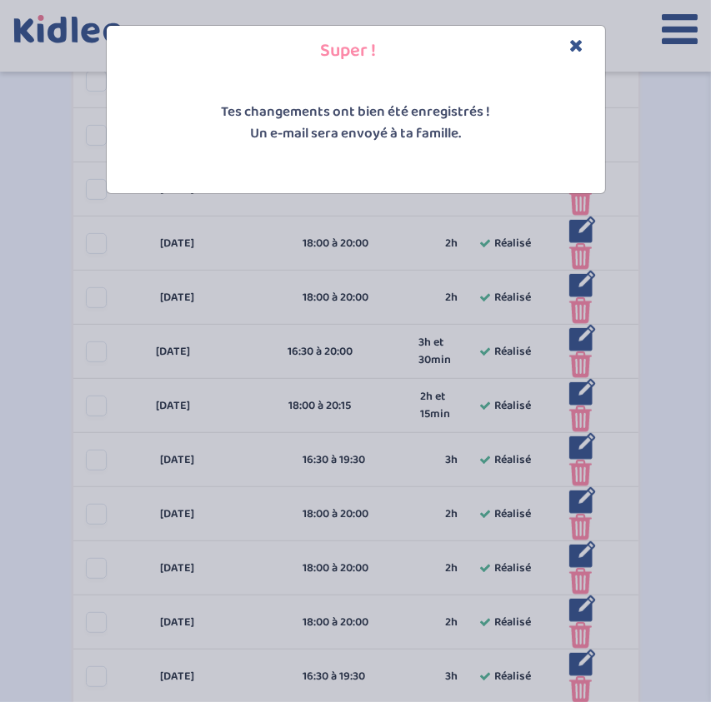
click at [580, 46] on icon "Close" at bounding box center [577, 45] width 14 height 17
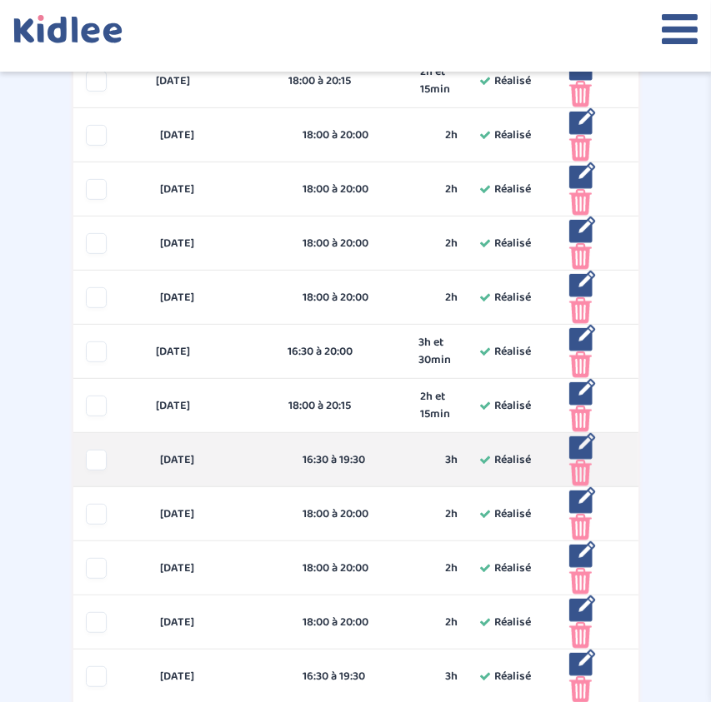
click at [581, 446] on img at bounding box center [582, 446] width 27 height 27
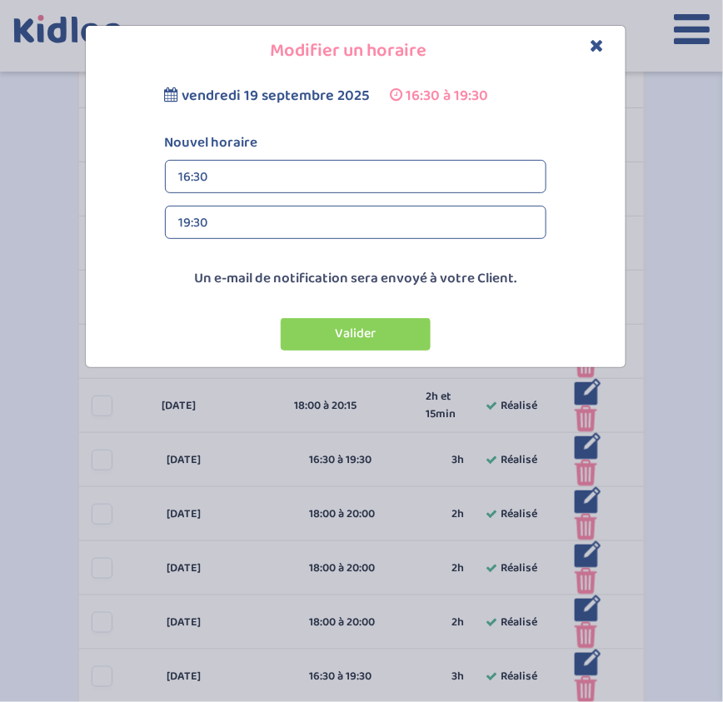
click at [342, 213] on div "19:30" at bounding box center [355, 223] width 353 height 33
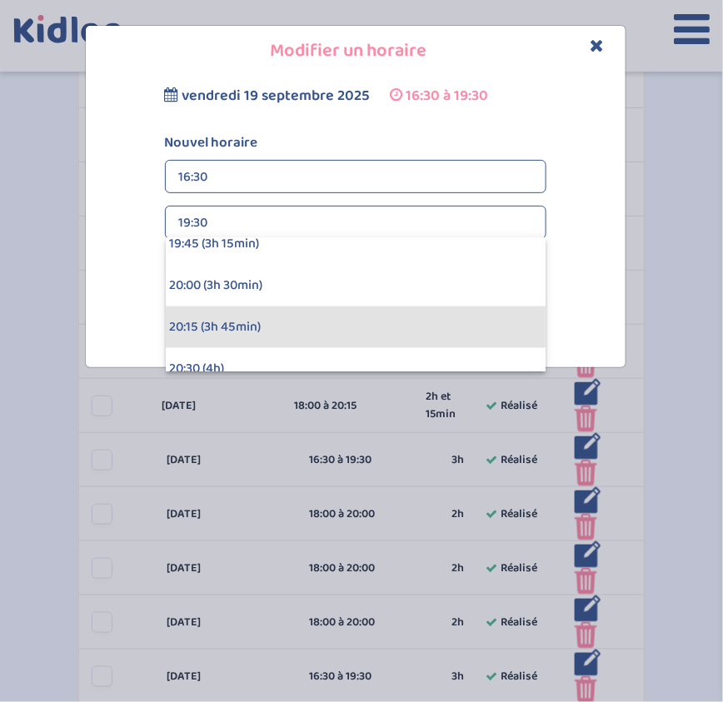
scroll to position [531, 0]
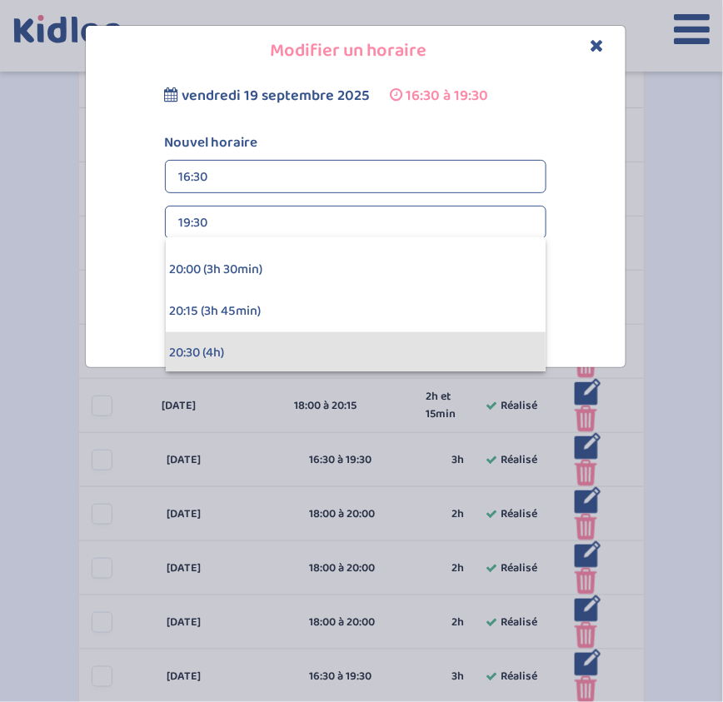
click at [302, 347] on div "20:30 (4h)" at bounding box center [356, 353] width 380 height 42
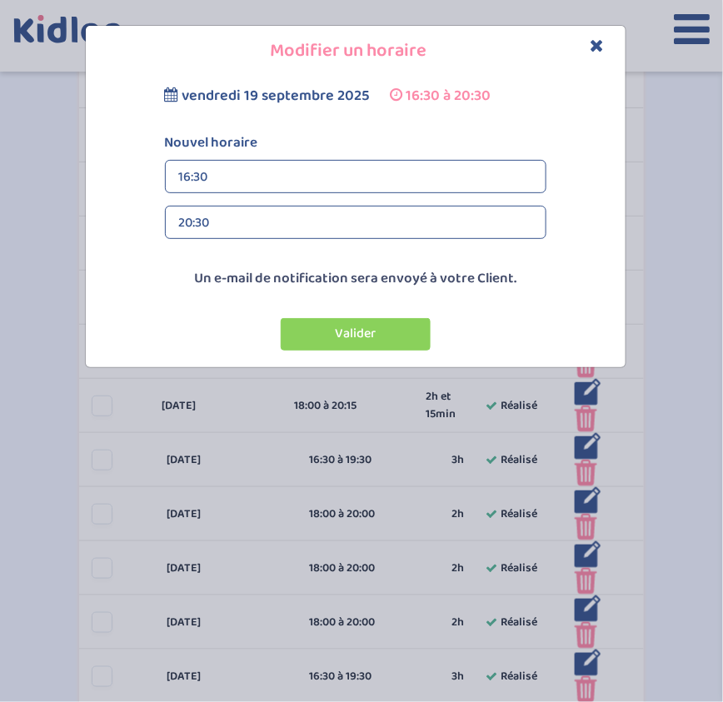
click at [302, 177] on div "16:30" at bounding box center [355, 177] width 353 height 33
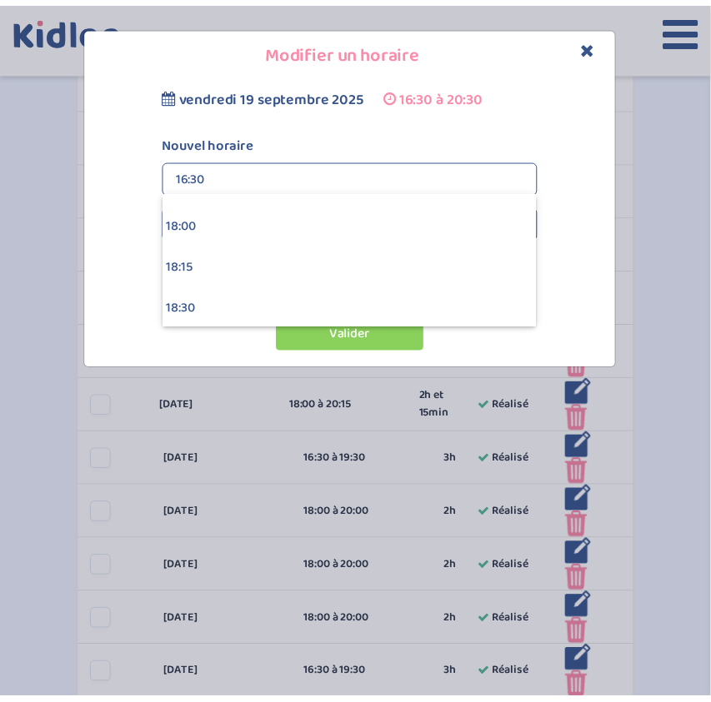
scroll to position [2989, 0]
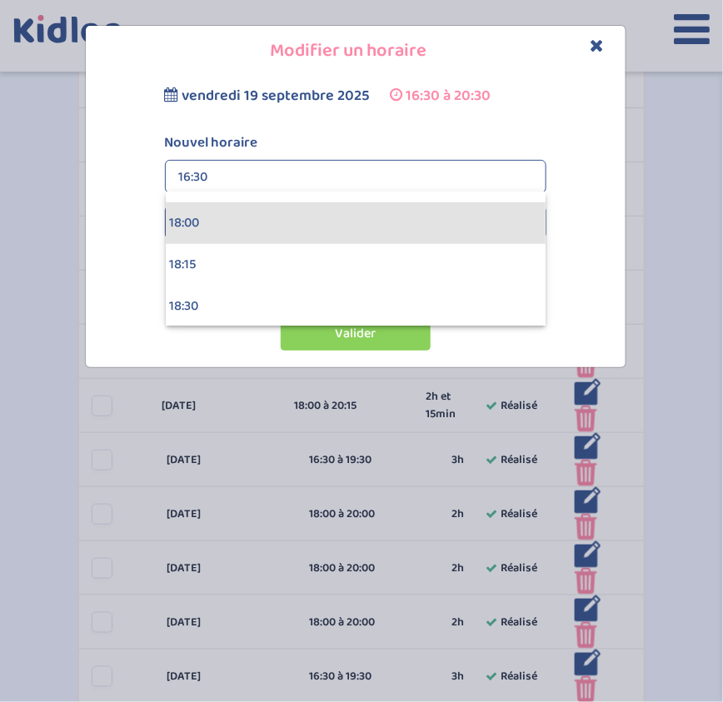
click at [256, 231] on div "18:00" at bounding box center [356, 223] width 380 height 42
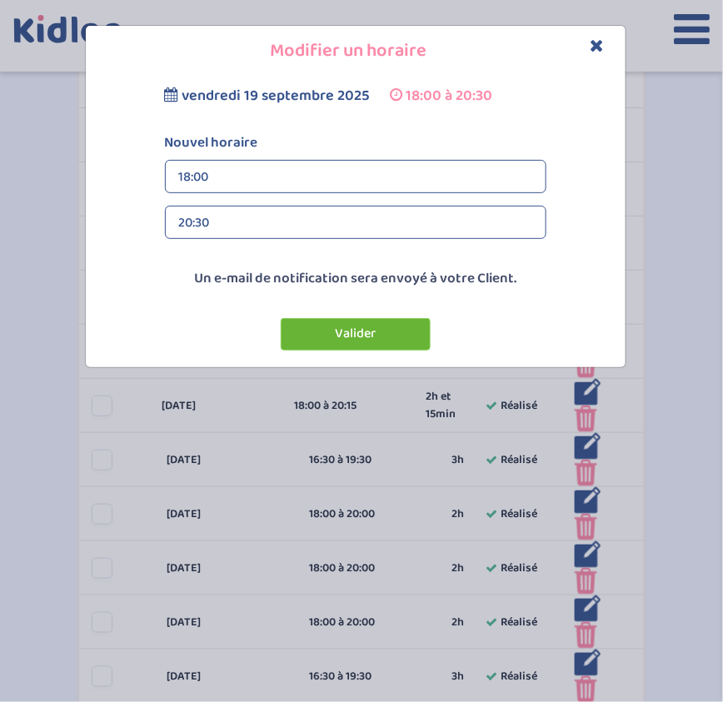
click at [360, 337] on button "Valider" at bounding box center [356, 334] width 150 height 32
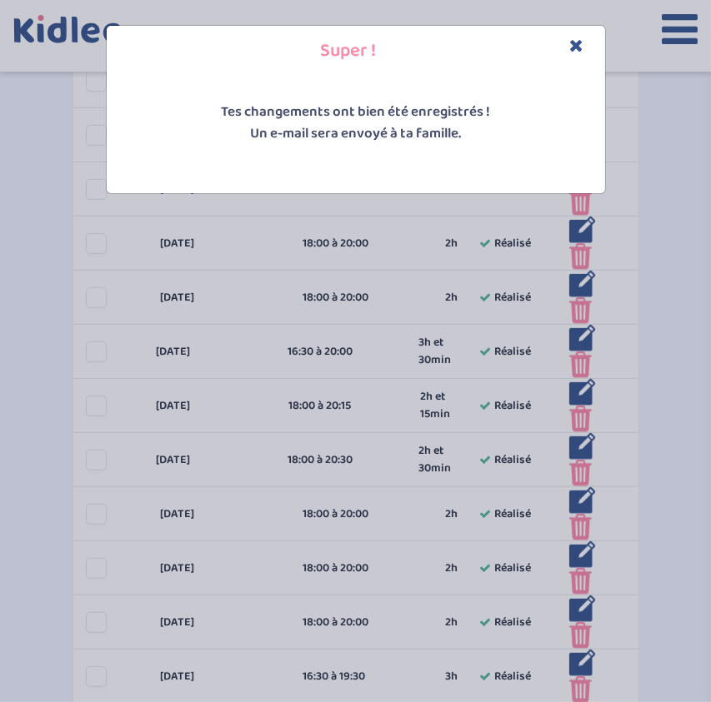
click at [577, 44] on icon "Close" at bounding box center [577, 45] width 14 height 17
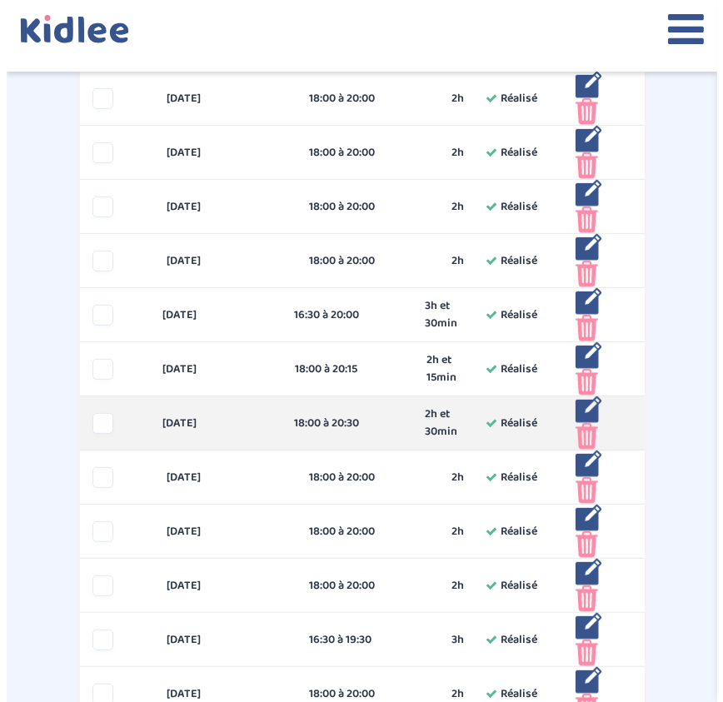
scroll to position [620, 0]
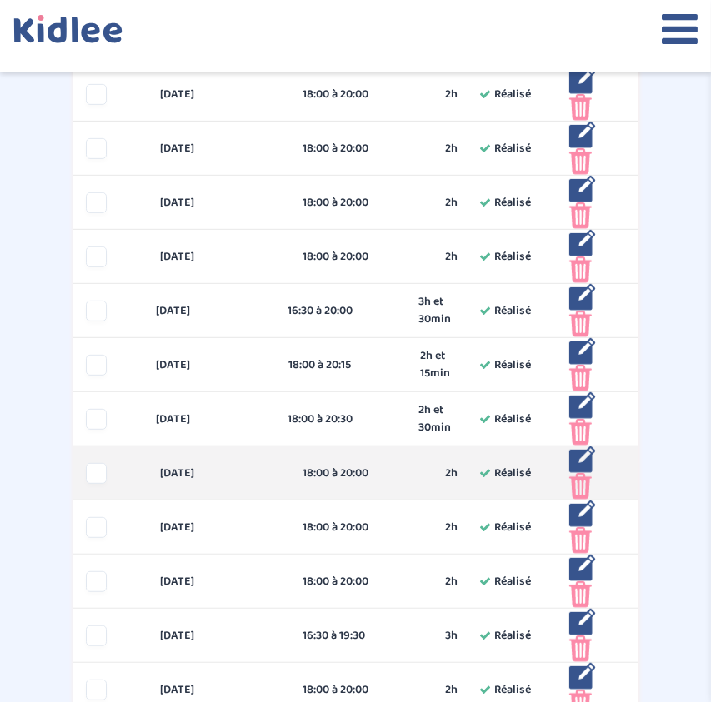
click at [586, 455] on img at bounding box center [582, 459] width 27 height 27
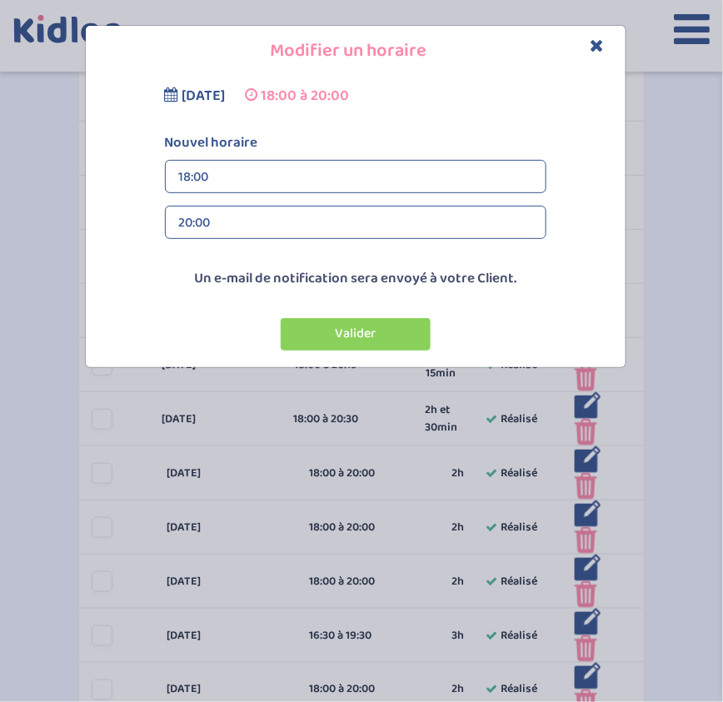
click at [337, 227] on div "20:00" at bounding box center [355, 223] width 353 height 33
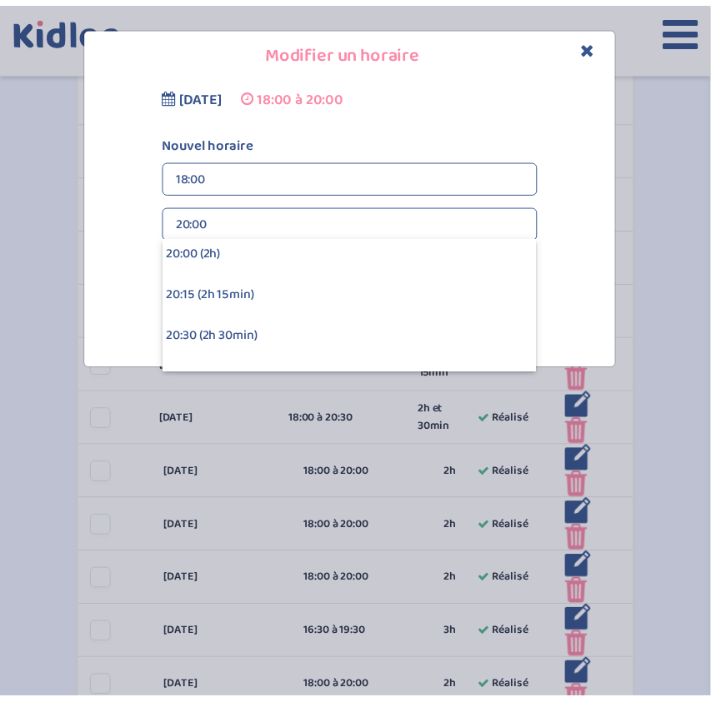
scroll to position [297, 0]
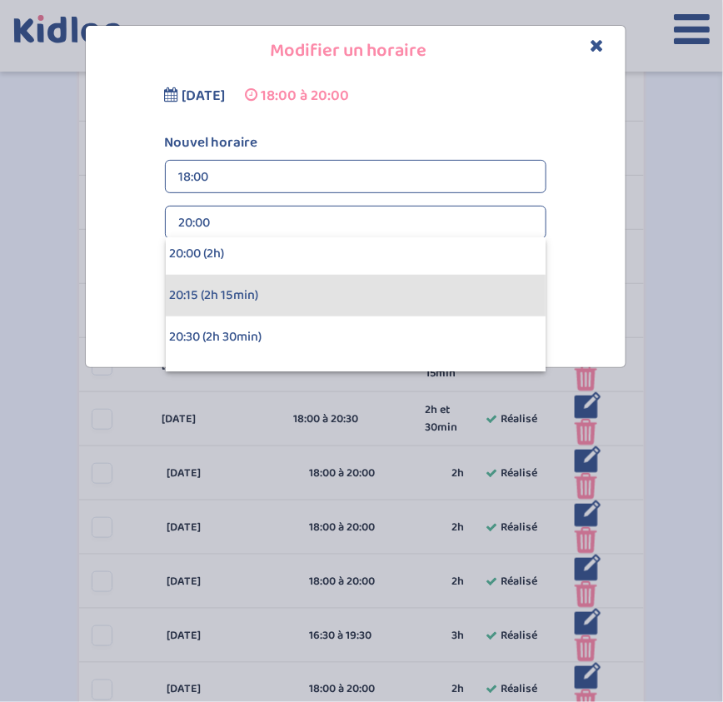
click at [317, 287] on div "20:15 (2h 15min)" at bounding box center [356, 296] width 380 height 42
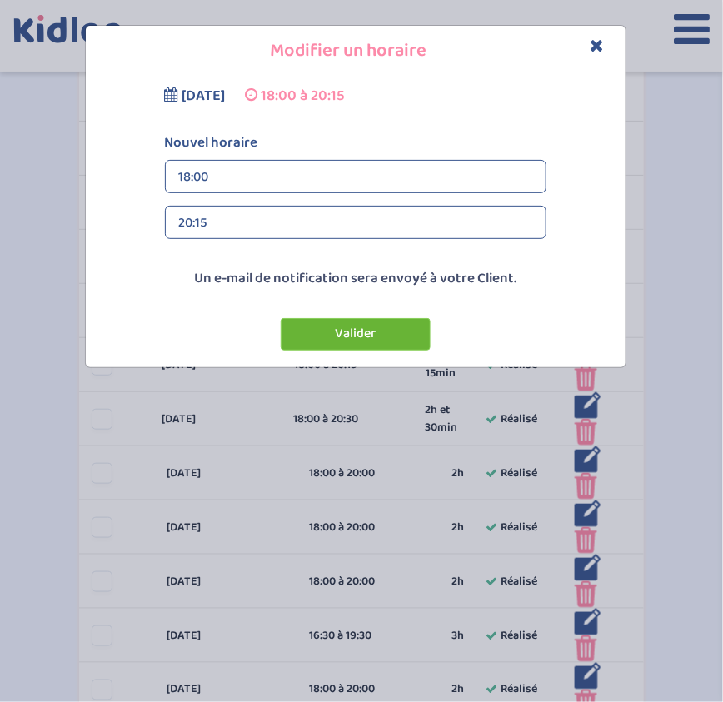
click at [331, 343] on button "Valider" at bounding box center [356, 334] width 150 height 32
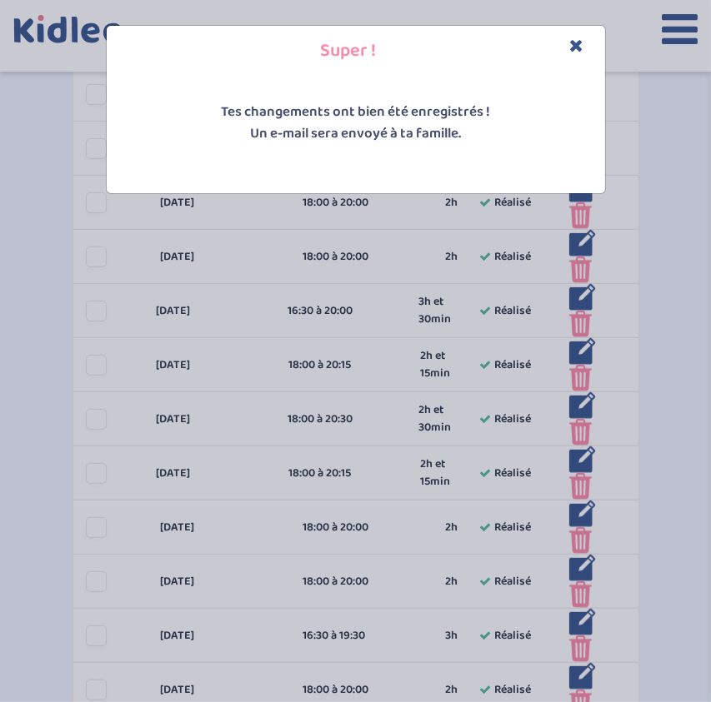
click at [578, 47] on icon "Close" at bounding box center [577, 45] width 14 height 17
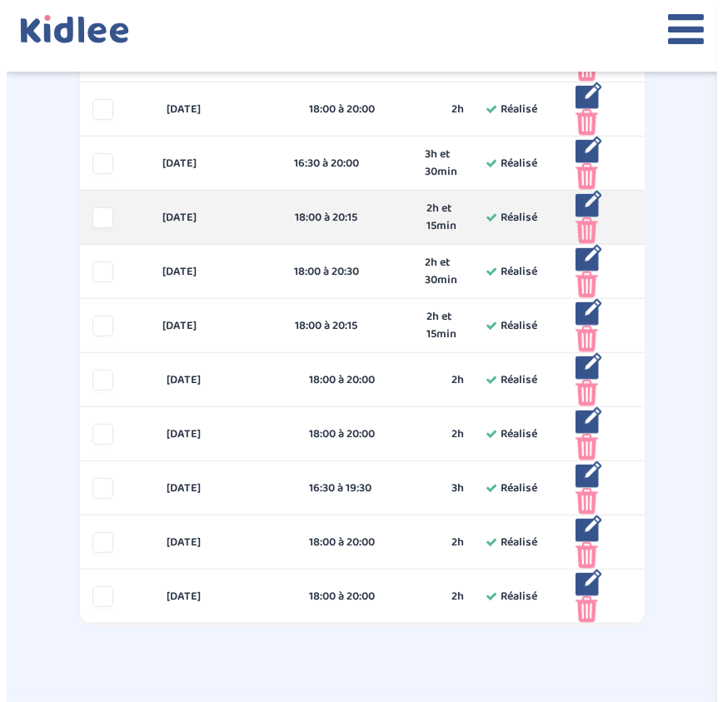
scroll to position [769, 0]
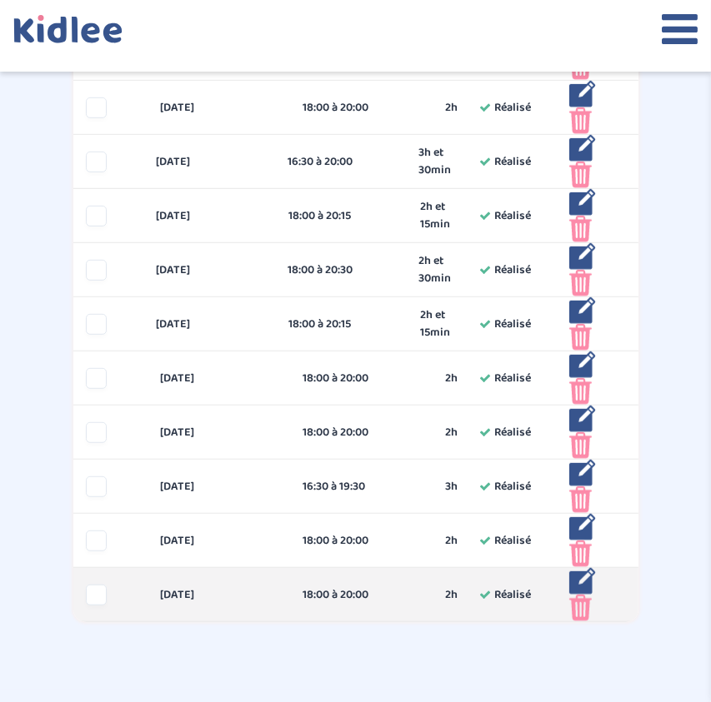
click at [586, 577] on img at bounding box center [582, 581] width 27 height 27
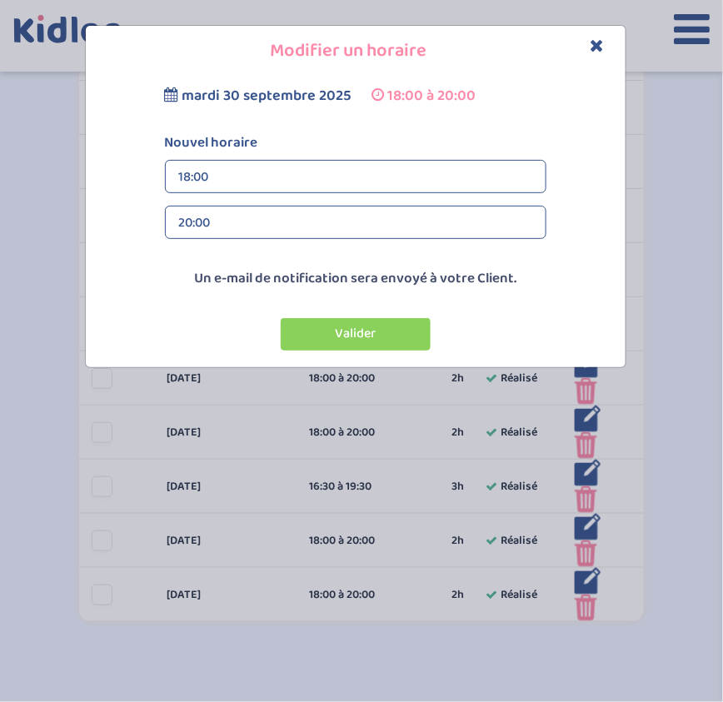
click at [312, 172] on div "18:00" at bounding box center [355, 177] width 353 height 33
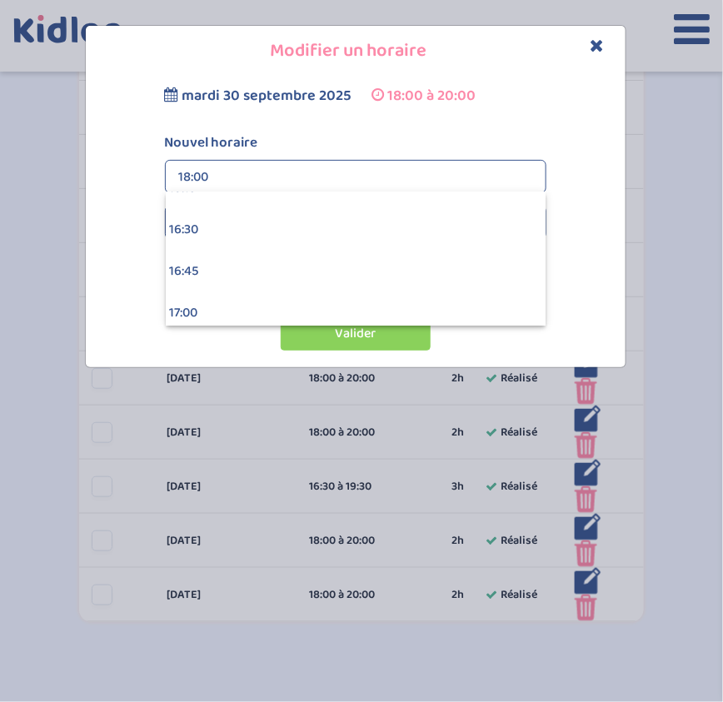
scroll to position [2731, 0]
click at [293, 237] on div "16:30" at bounding box center [356, 231] width 380 height 42
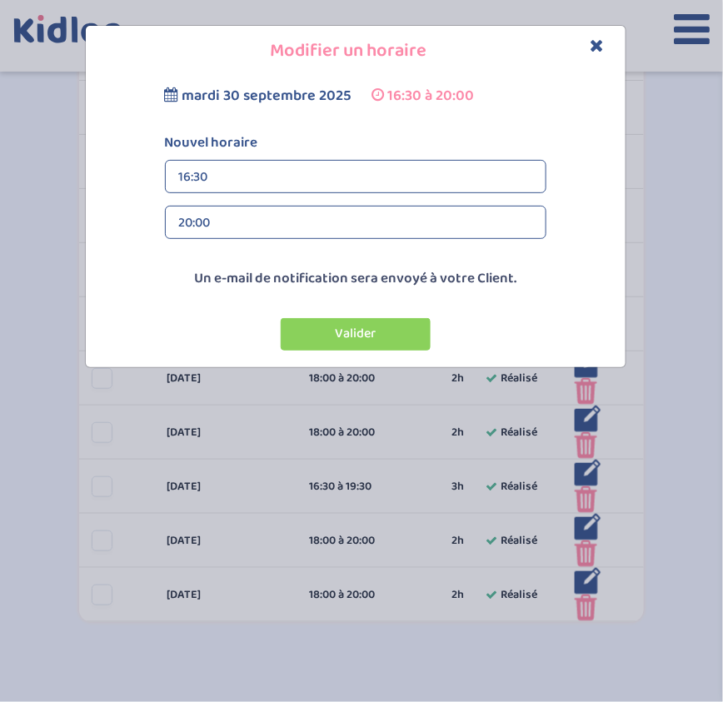
click at [291, 228] on div "20:00" at bounding box center [355, 223] width 353 height 33
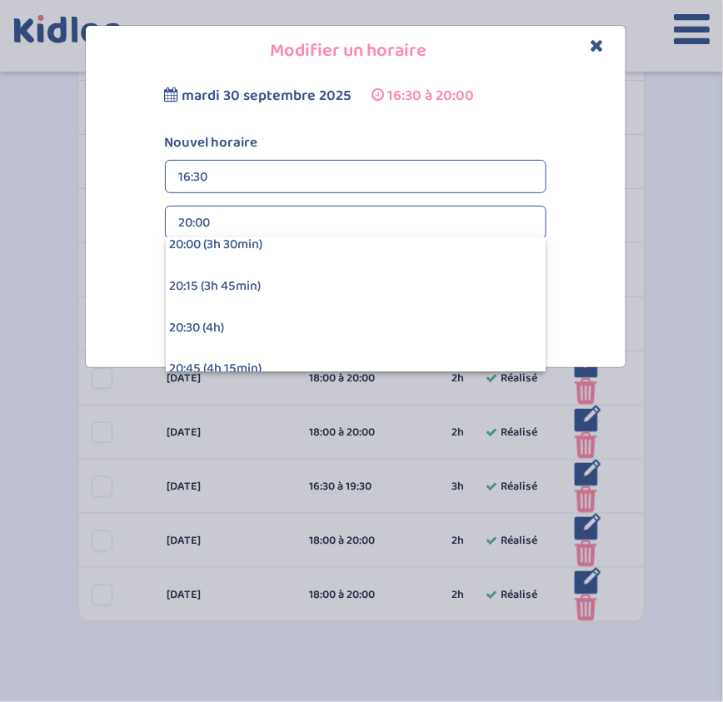
scroll to position [560, 0]
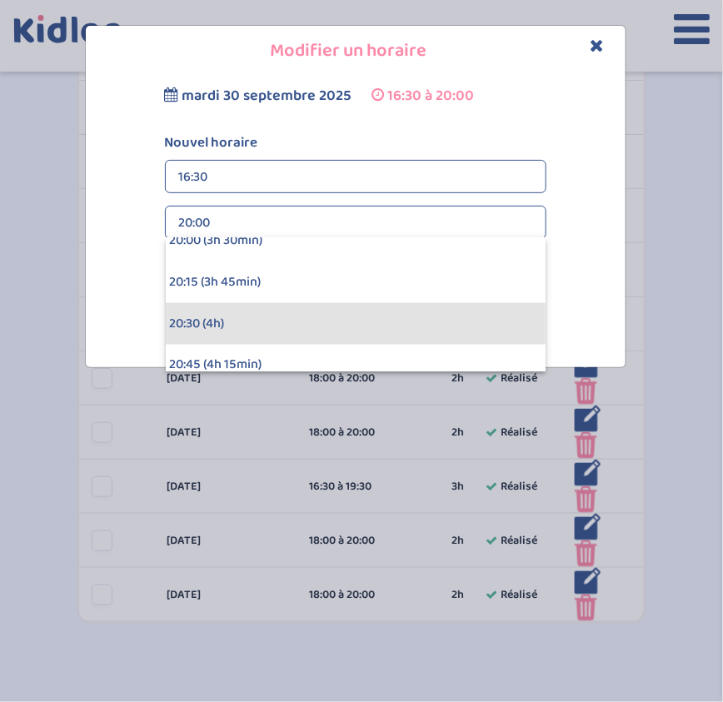
click at [289, 312] on div "20:30 (4h)" at bounding box center [356, 324] width 380 height 42
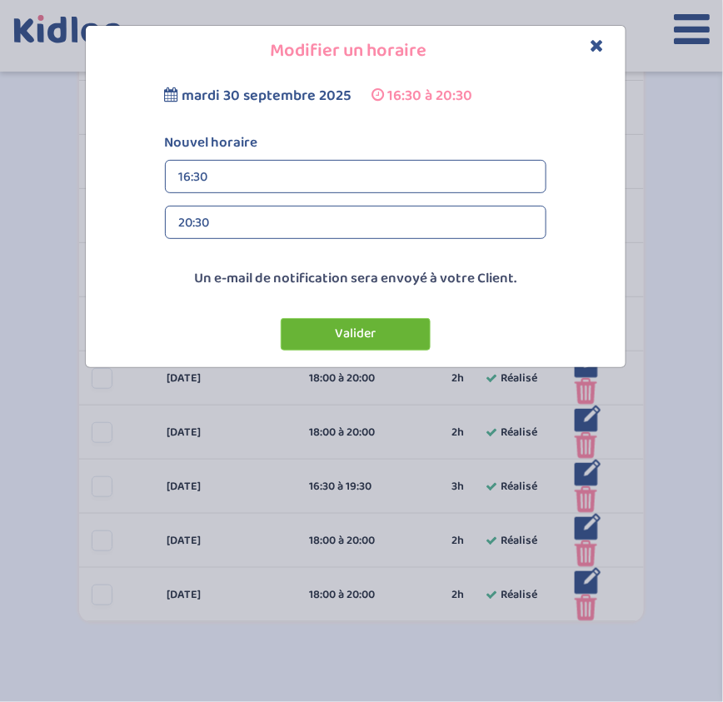
click at [332, 332] on button "Valider" at bounding box center [356, 334] width 150 height 32
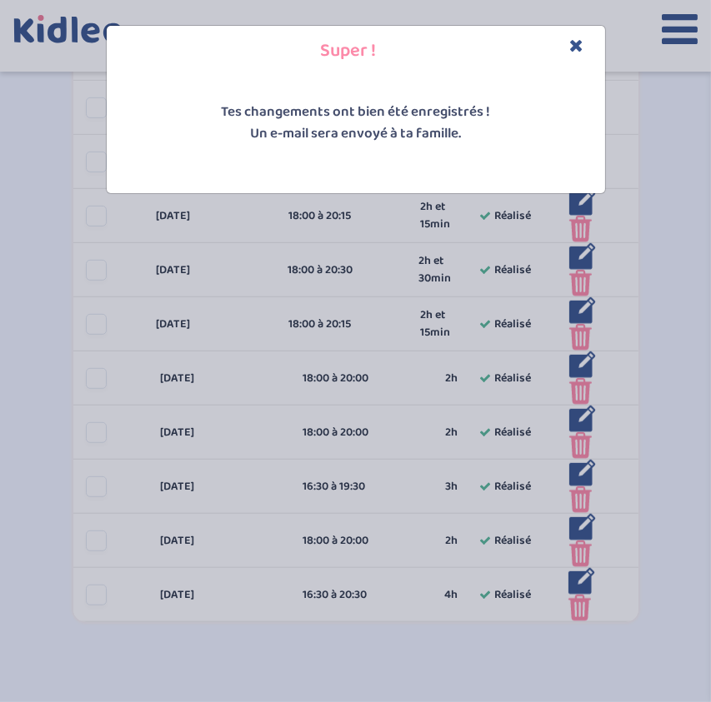
click at [576, 47] on icon "Close" at bounding box center [577, 45] width 14 height 17
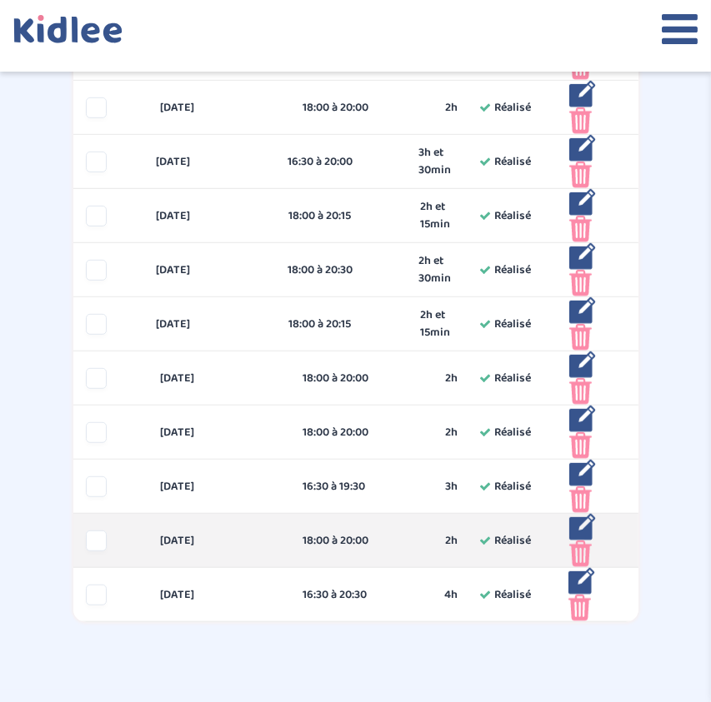
click at [575, 527] on img at bounding box center [582, 527] width 27 height 27
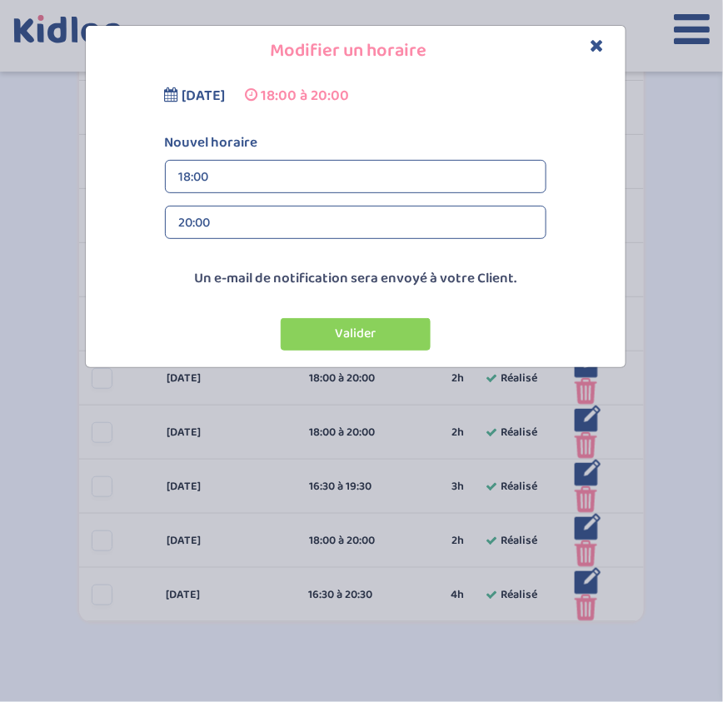
click at [367, 211] on div "20:00" at bounding box center [355, 223] width 353 height 33
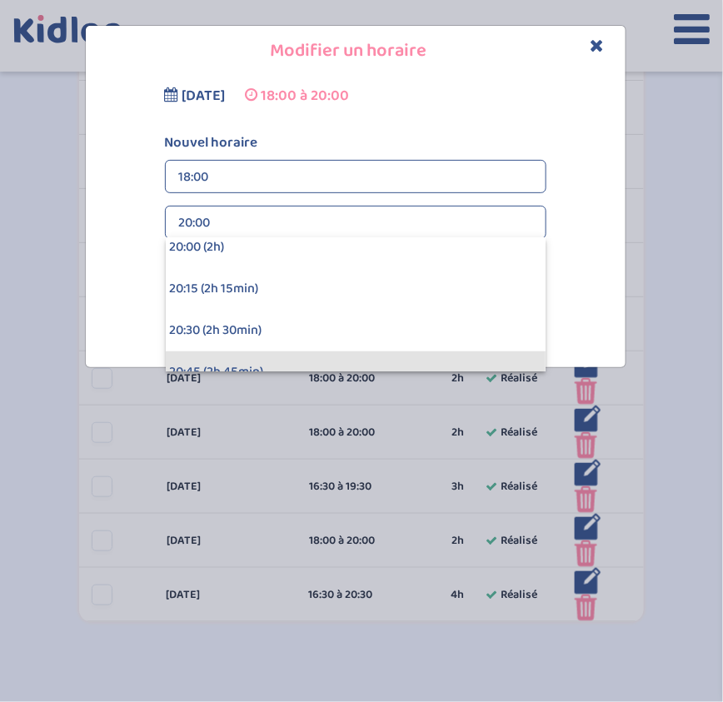
scroll to position [302, 0]
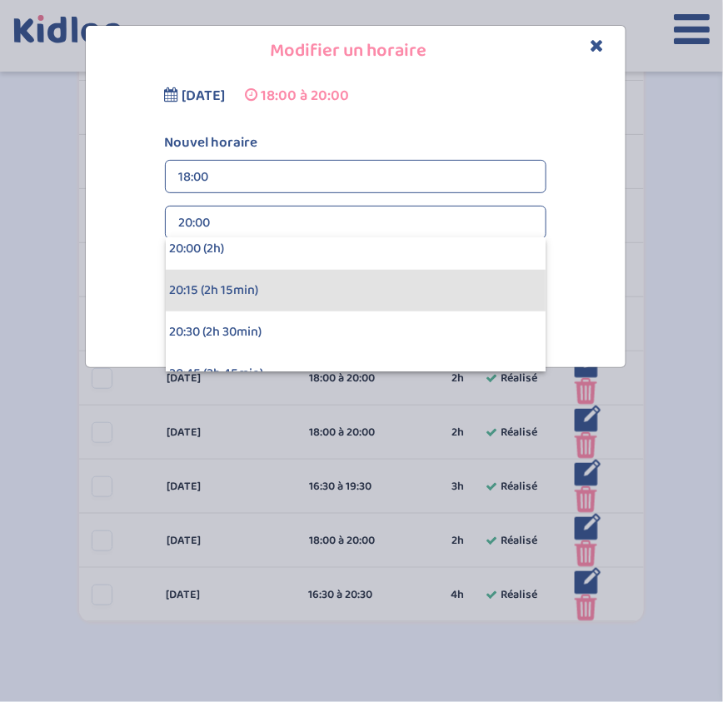
click at [307, 287] on div "20:15 (2h 15min)" at bounding box center [356, 291] width 380 height 42
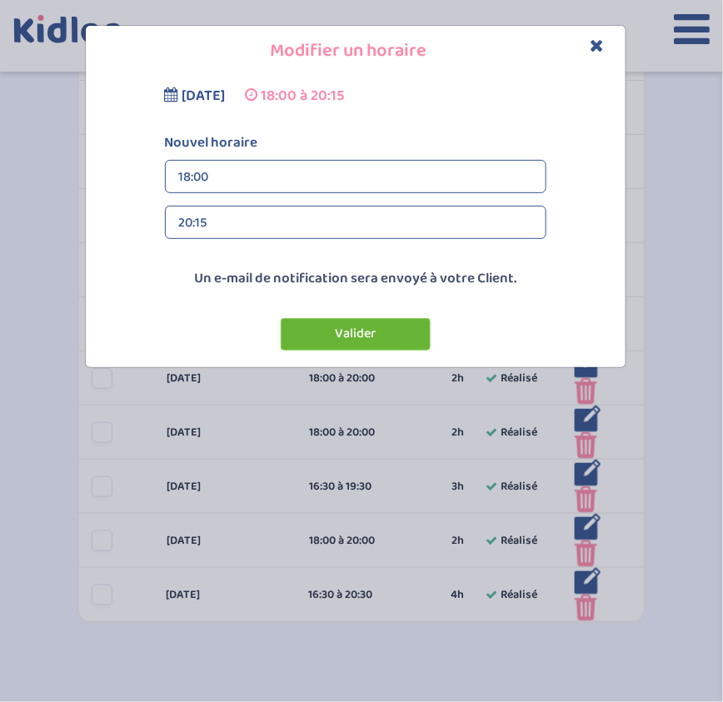
click at [332, 338] on button "Valider" at bounding box center [356, 334] width 150 height 32
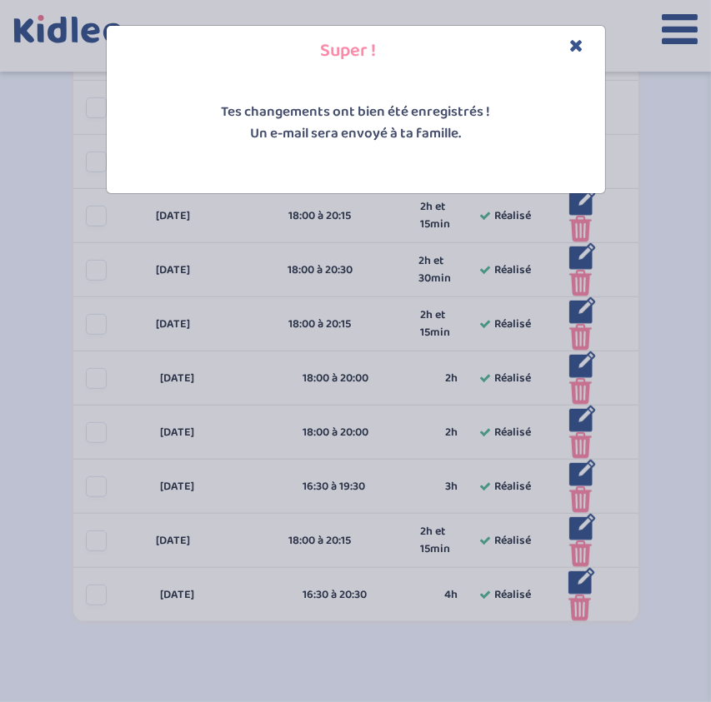
click at [576, 46] on icon "Close" at bounding box center [577, 45] width 14 height 17
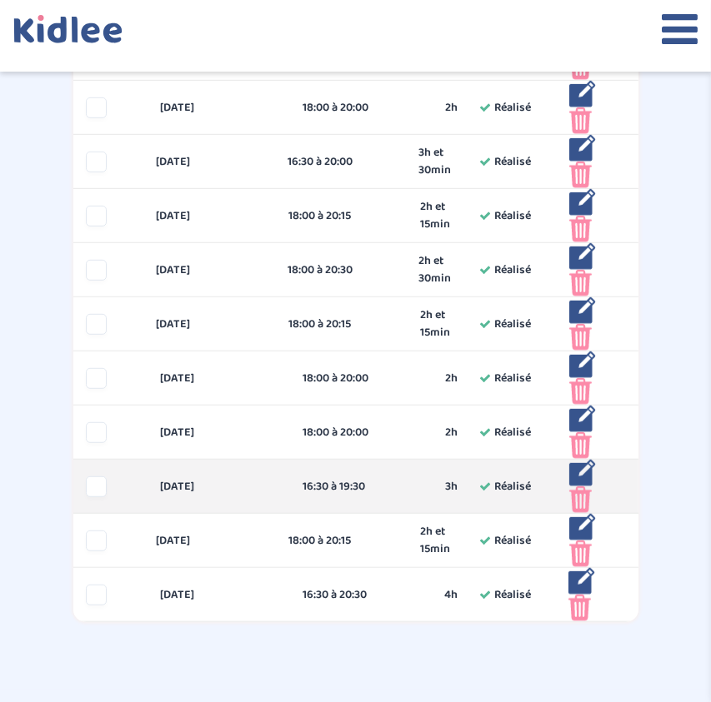
click at [584, 471] on img at bounding box center [582, 473] width 27 height 27
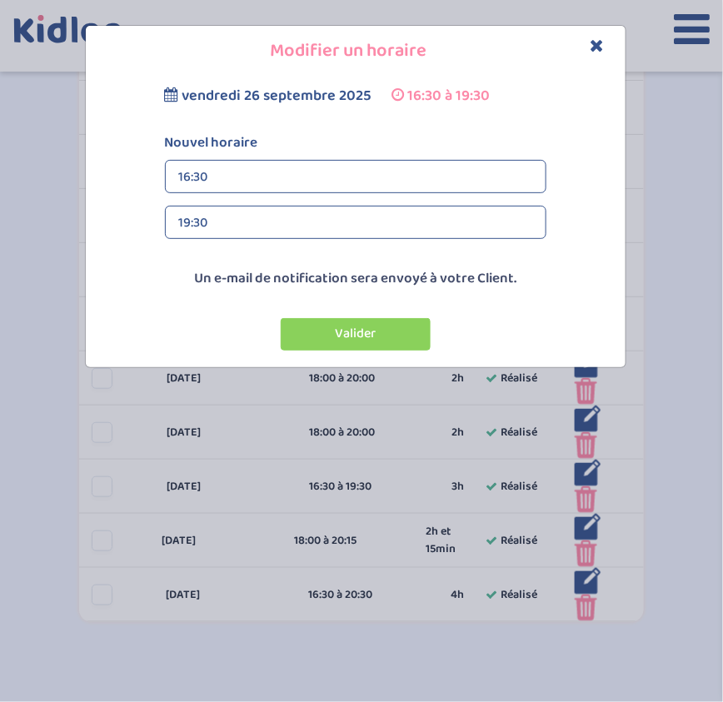
click at [317, 173] on div "16:30" at bounding box center [355, 177] width 353 height 33
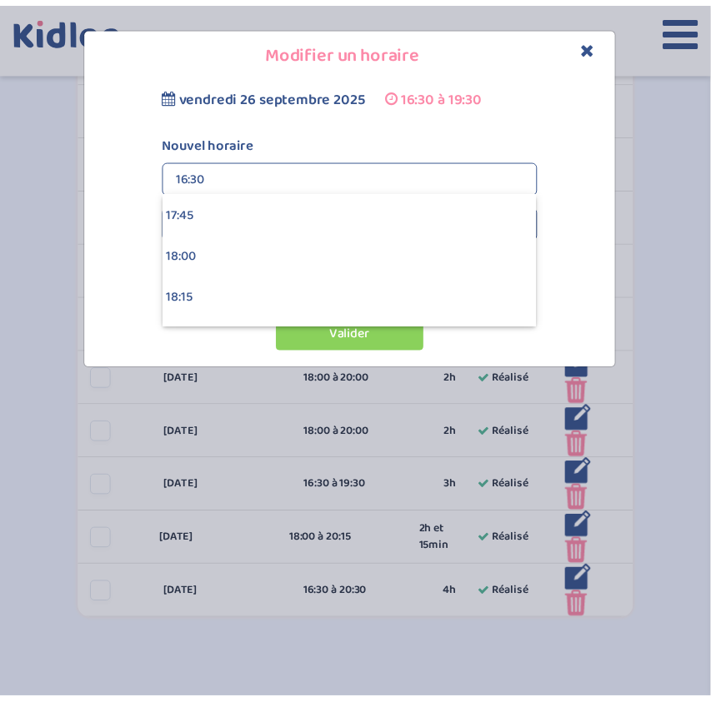
scroll to position [2955, 0]
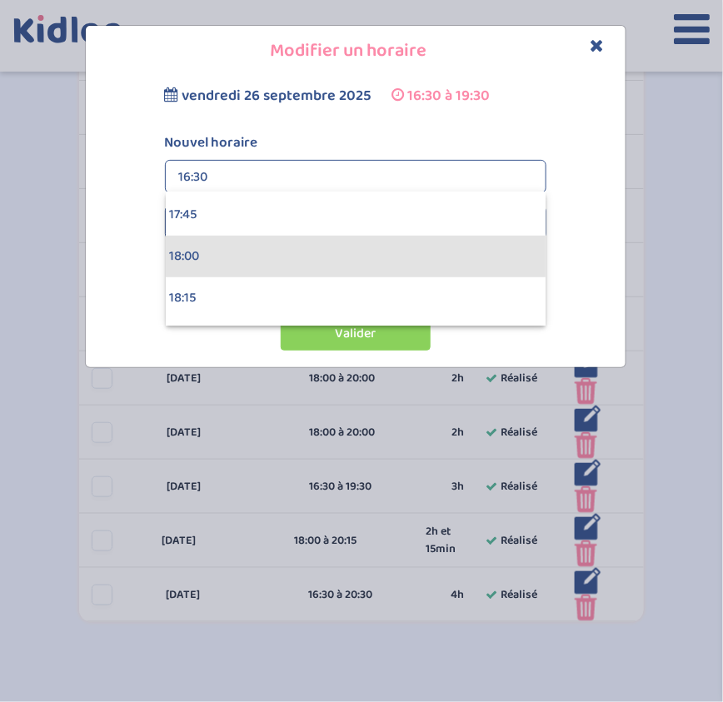
click at [308, 260] on div "18:00" at bounding box center [356, 257] width 380 height 42
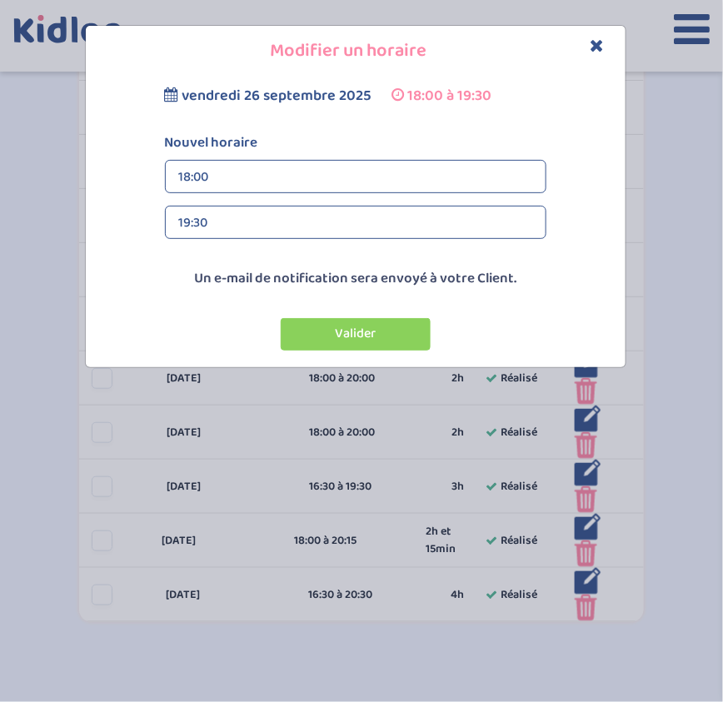
click at [288, 225] on div "19:30" at bounding box center [355, 223] width 353 height 33
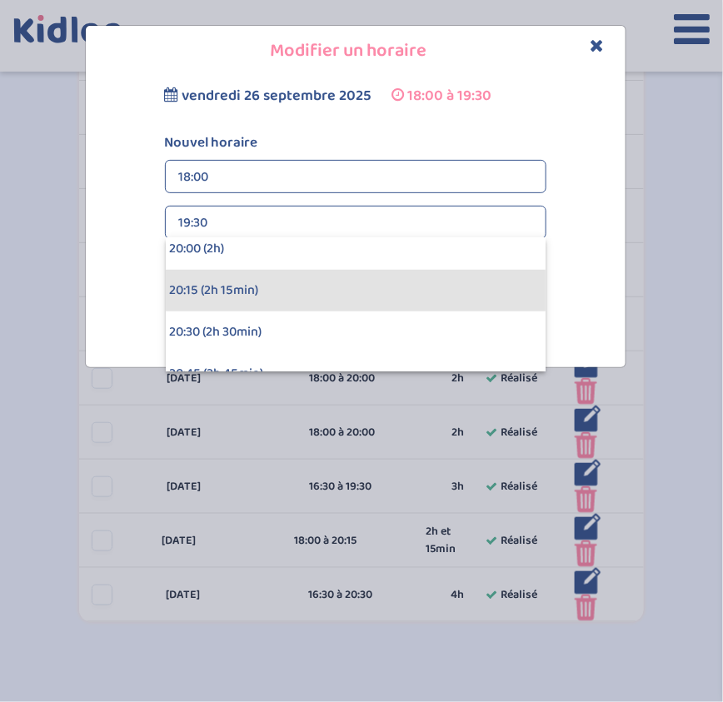
click at [271, 282] on div "20:15 (2h 15min)" at bounding box center [356, 291] width 380 height 42
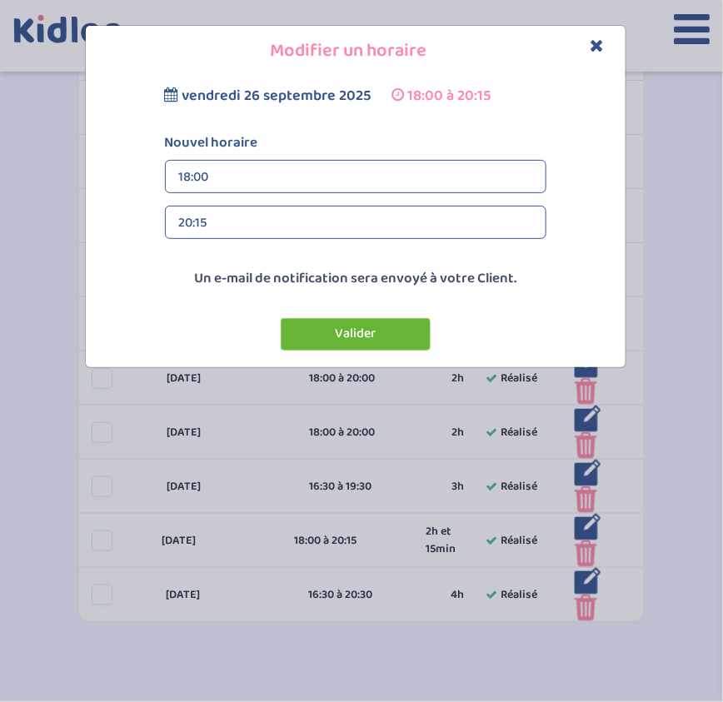
click at [347, 330] on button "Valider" at bounding box center [356, 334] width 150 height 32
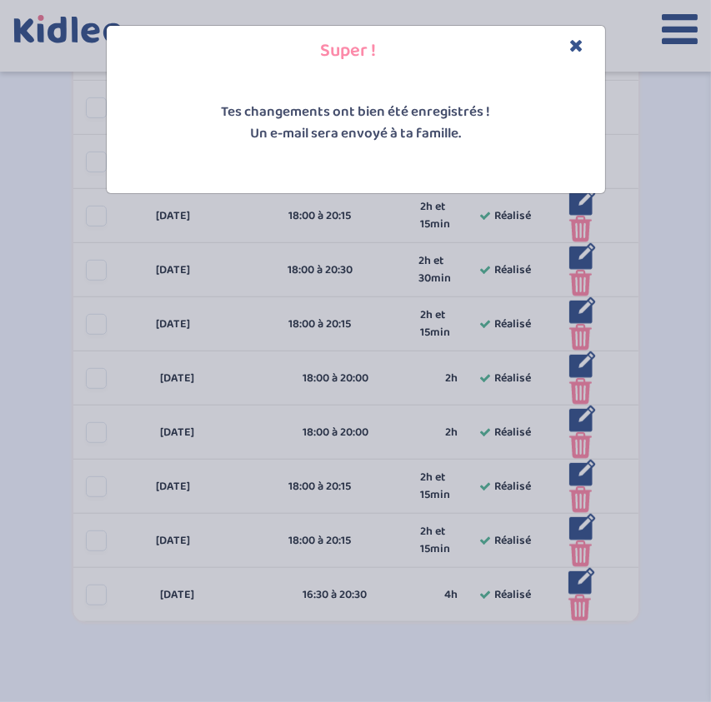
click at [579, 47] on icon "Close" at bounding box center [577, 45] width 14 height 17
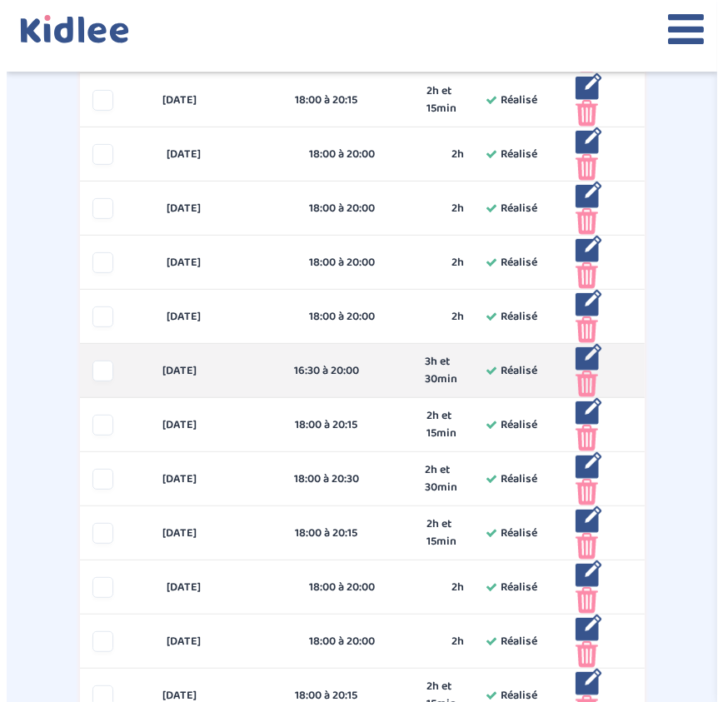
scroll to position [558, 0]
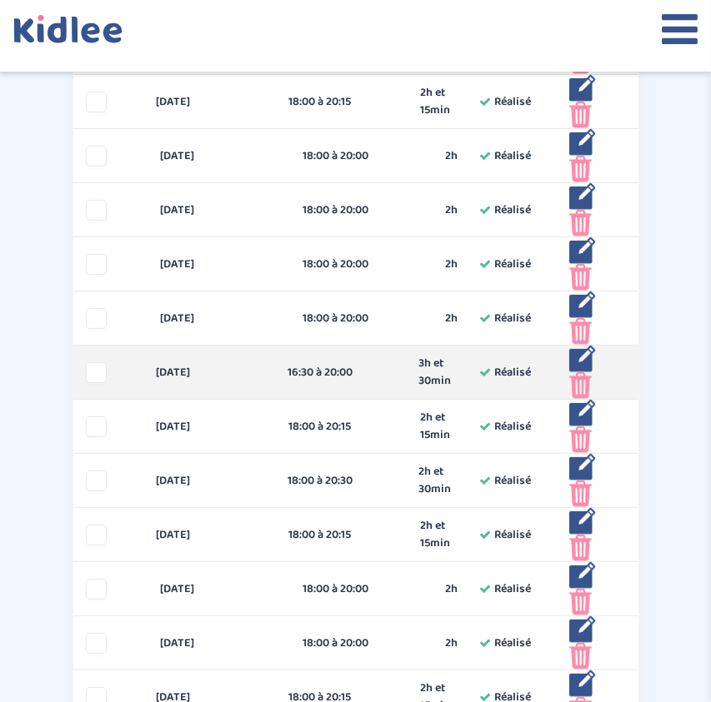
click at [580, 357] on img at bounding box center [582, 359] width 27 height 27
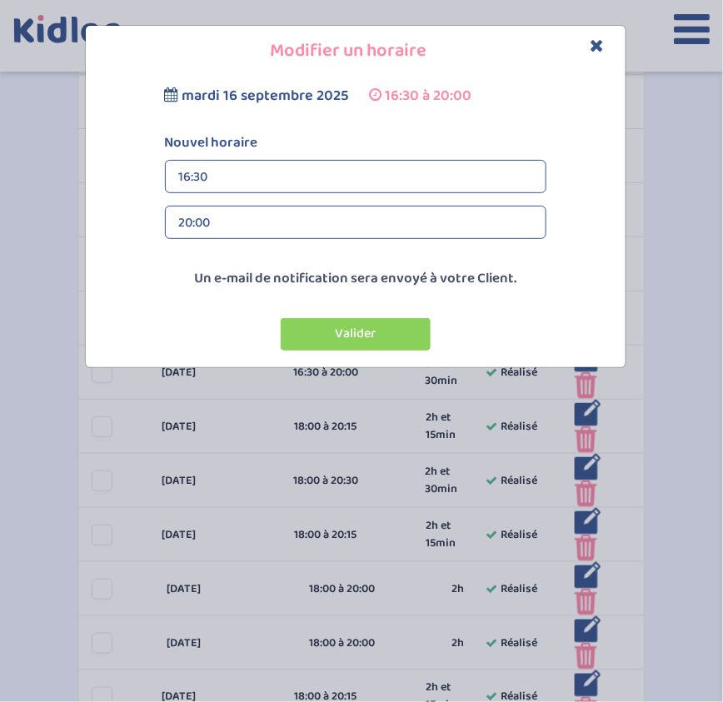
click at [404, 227] on div "20:00" at bounding box center [355, 223] width 353 height 33
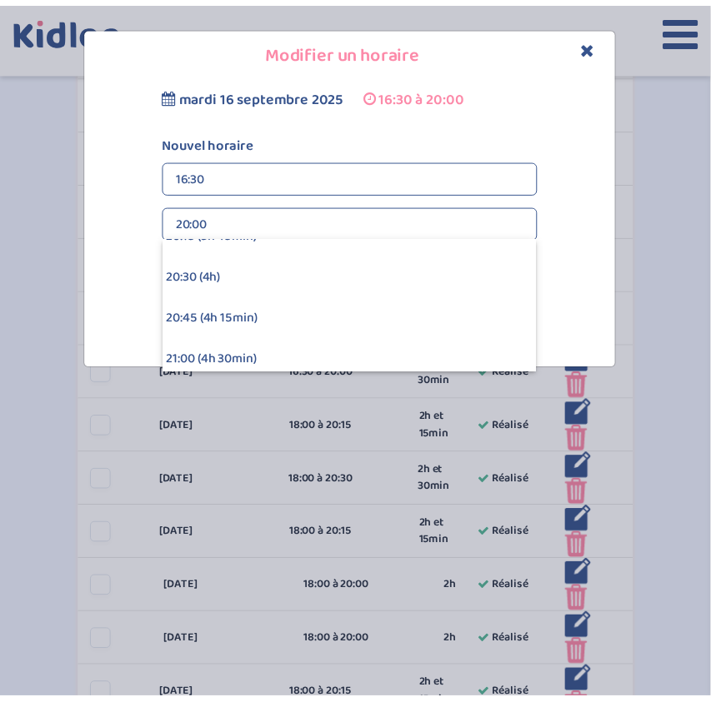
scroll to position [608, 0]
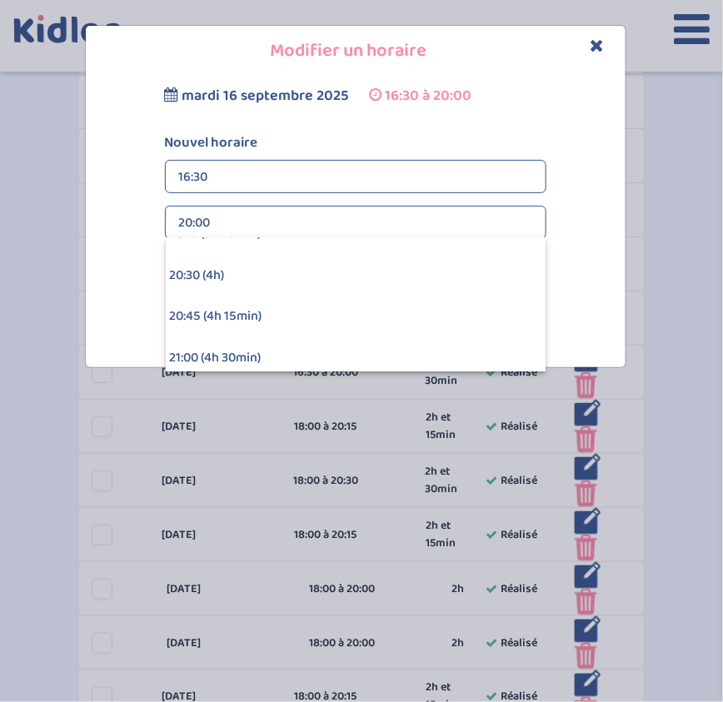
click at [394, 272] on div "20:30 (4h)" at bounding box center [356, 276] width 380 height 42
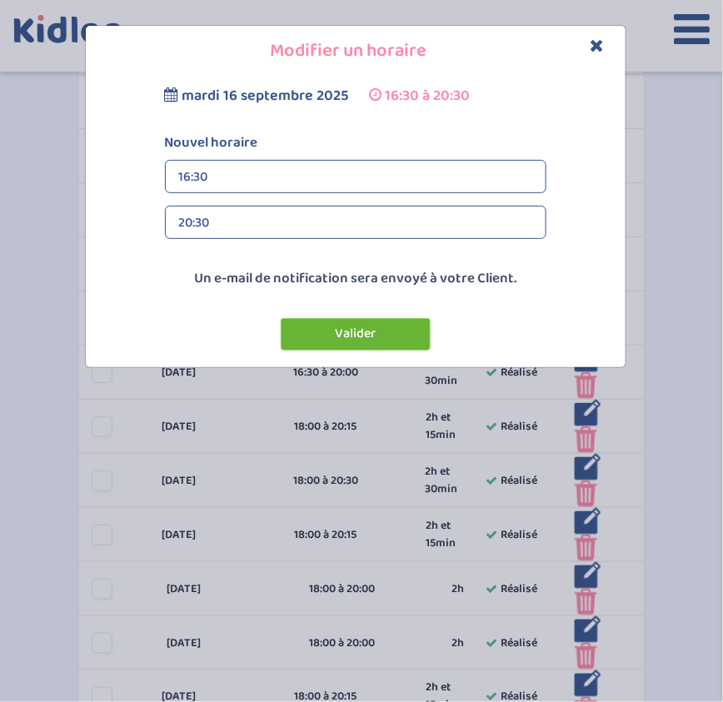
click at [389, 324] on button "Valider" at bounding box center [356, 334] width 150 height 32
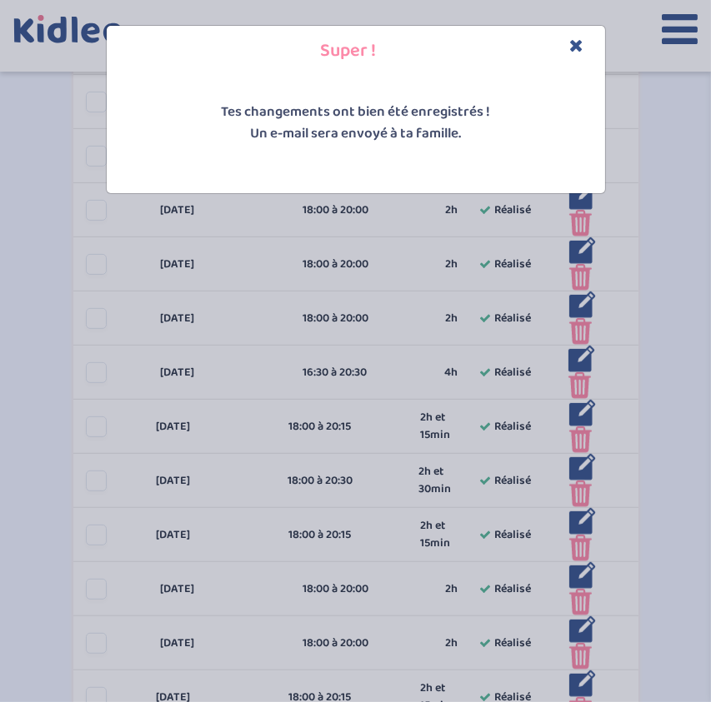
click at [575, 42] on icon "Close" at bounding box center [577, 45] width 14 height 17
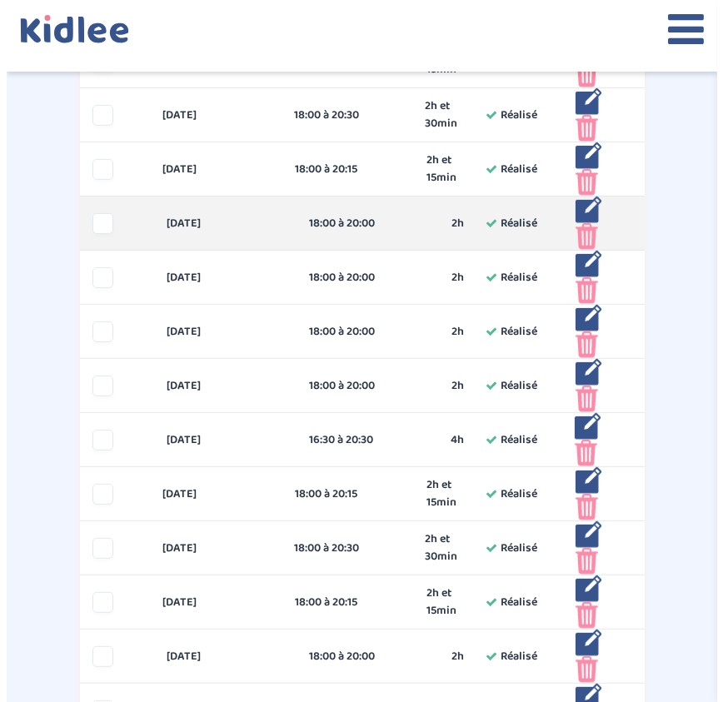
scroll to position [490, 0]
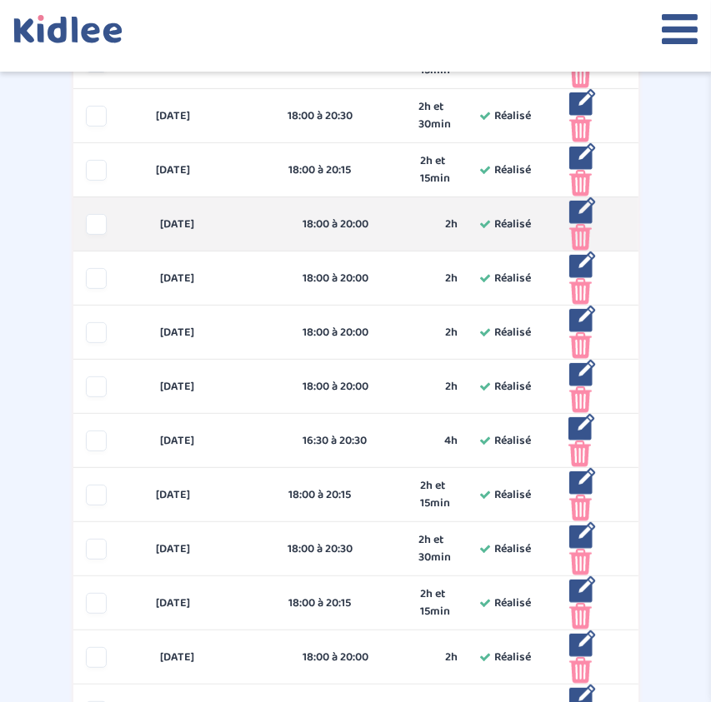
click at [577, 207] on img at bounding box center [582, 210] width 27 height 27
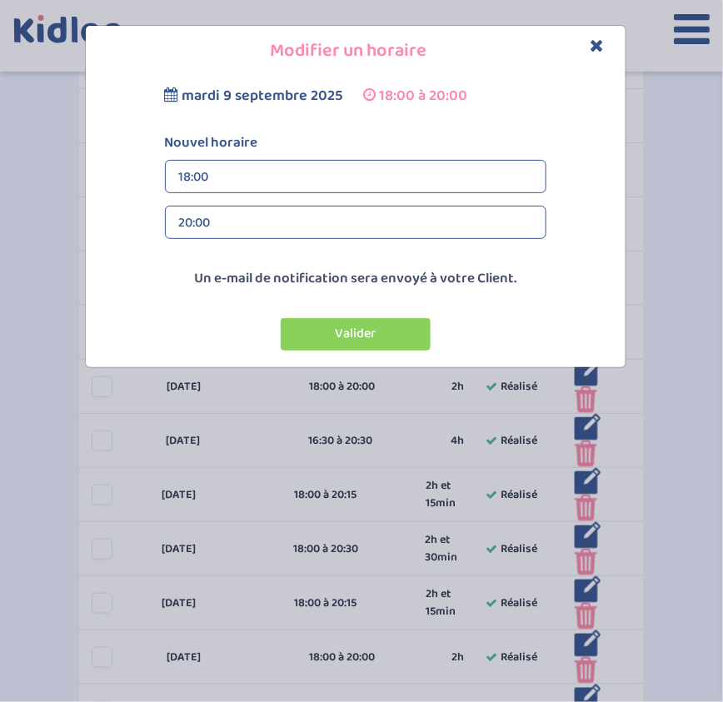
click at [456, 217] on div "20:00" at bounding box center [355, 223] width 353 height 33
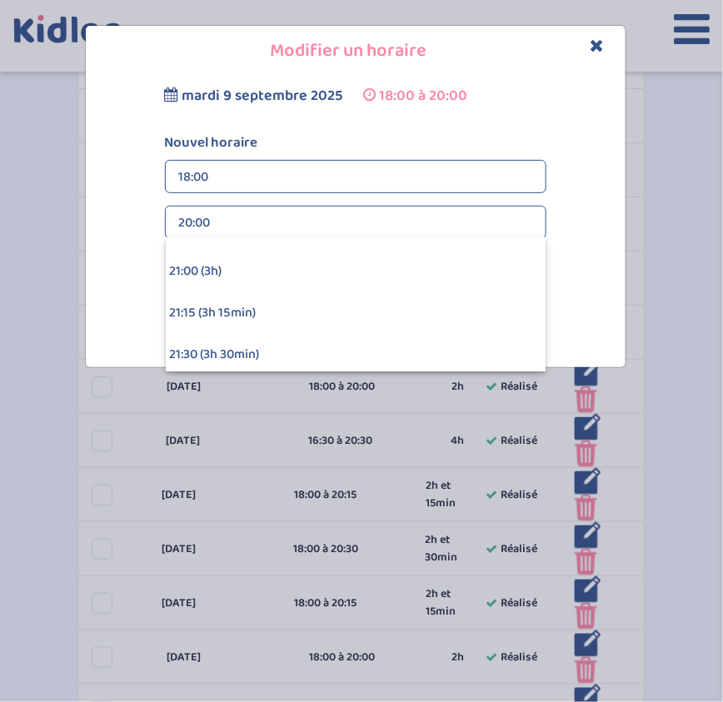
scroll to position [440, 0]
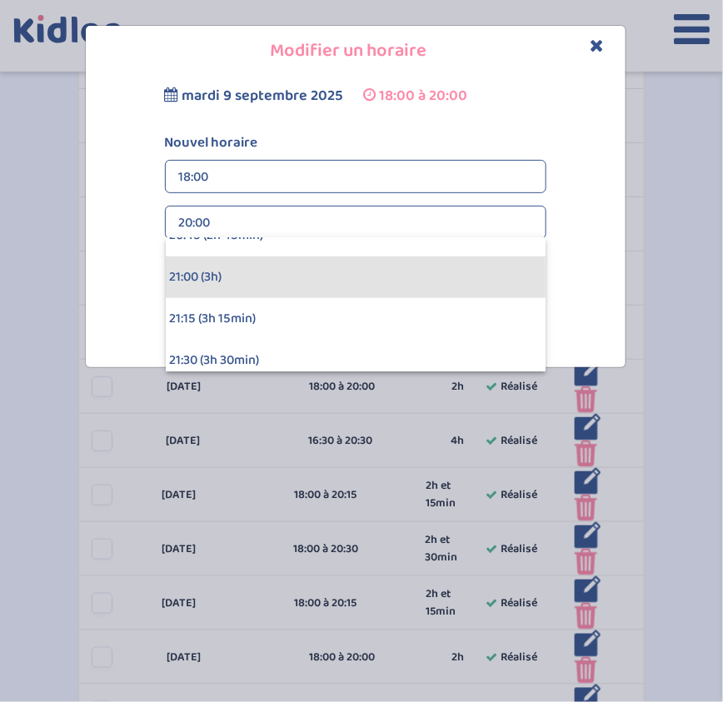
click at [366, 271] on div "21:00 (3h)" at bounding box center [356, 278] width 380 height 42
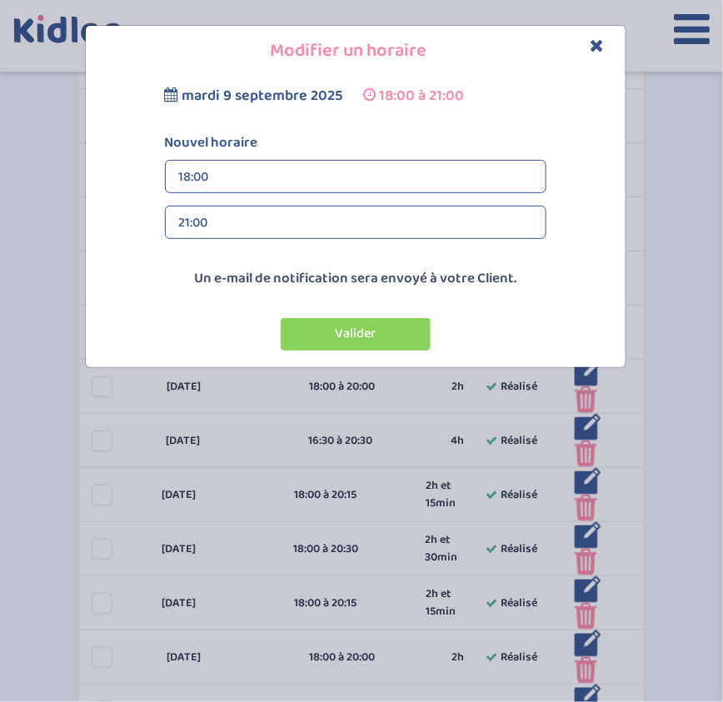
click at [343, 220] on div "21:00" at bounding box center [355, 223] width 353 height 33
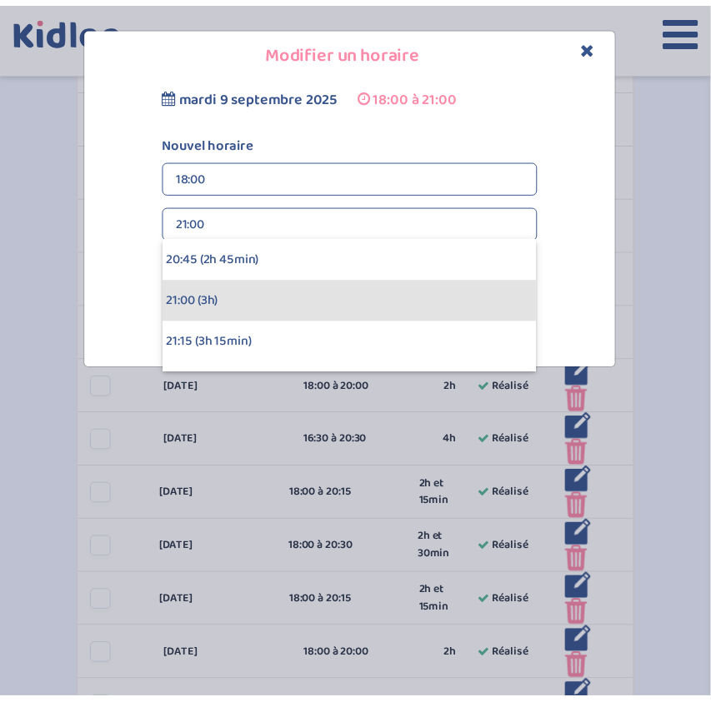
scroll to position [416, 0]
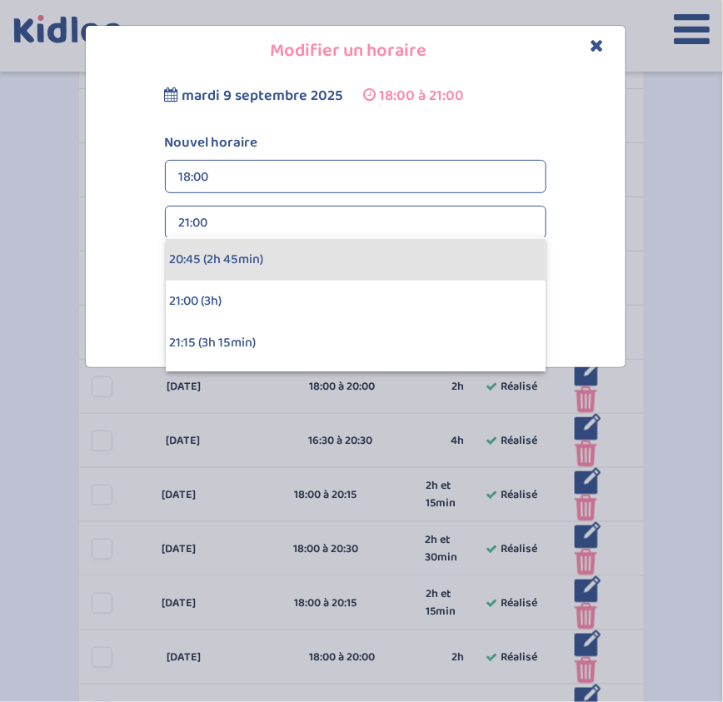
click at [330, 259] on div "20:45 (2h 45min)" at bounding box center [356, 260] width 380 height 42
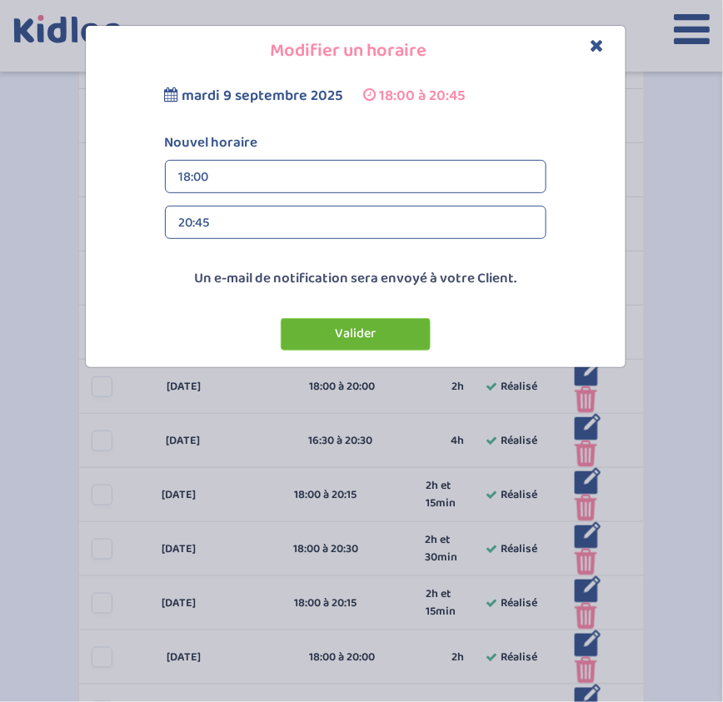
click at [372, 332] on button "Valider" at bounding box center [356, 334] width 150 height 32
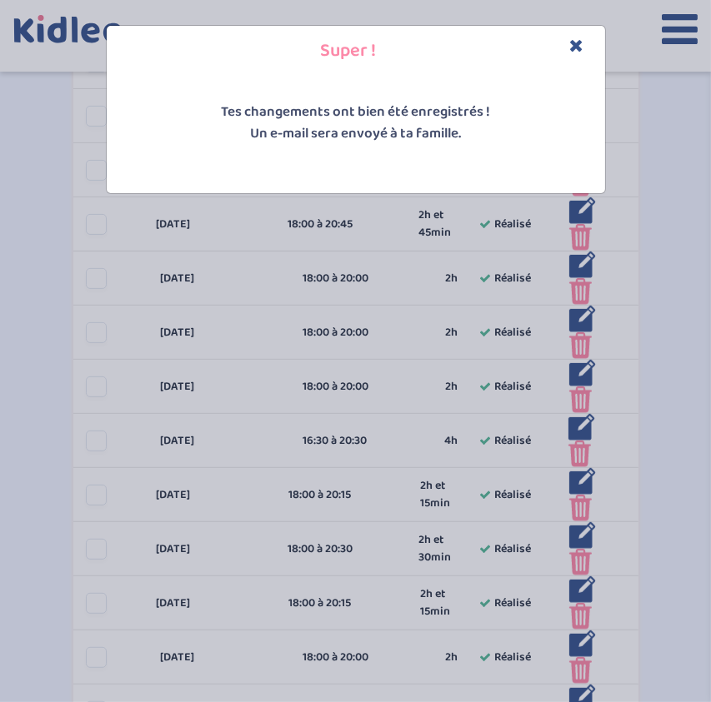
click at [577, 45] on icon "Close" at bounding box center [577, 45] width 14 height 17
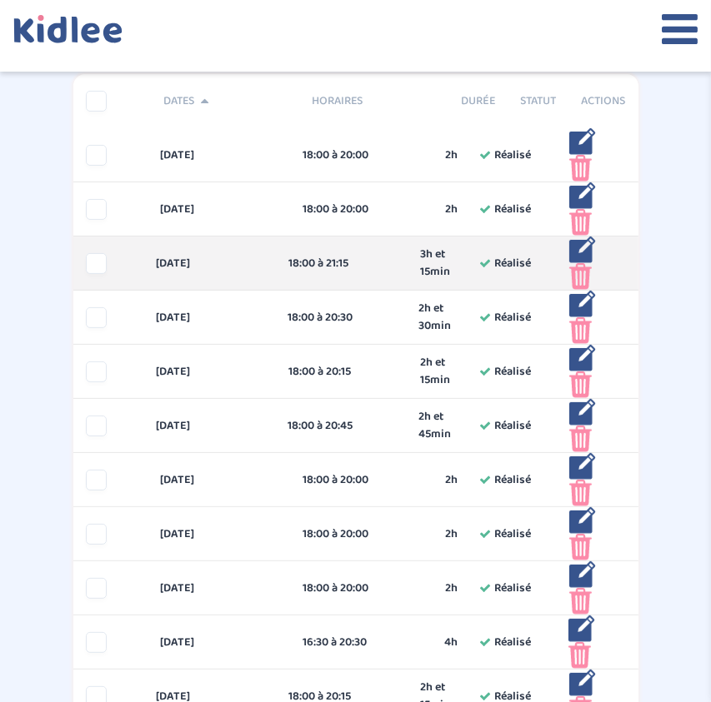
scroll to position [277, 0]
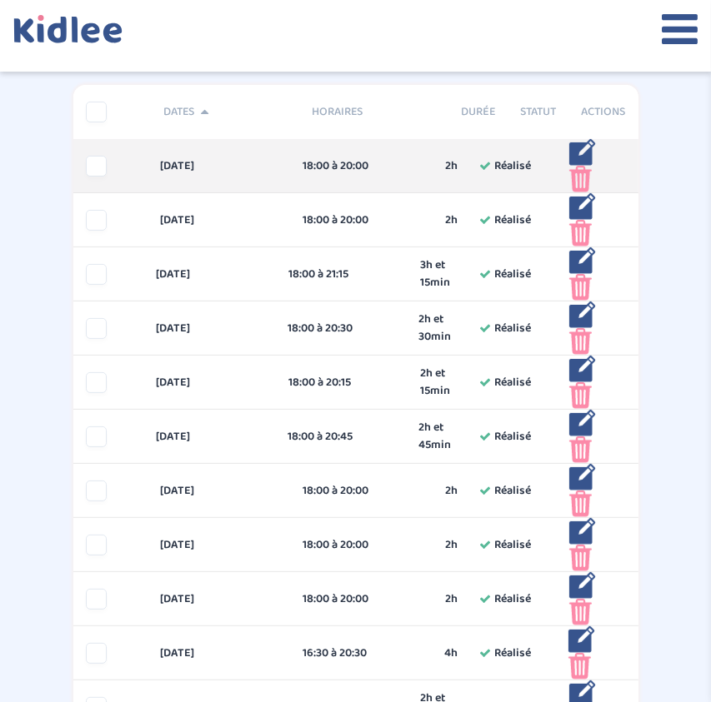
click at [579, 182] on img at bounding box center [580, 179] width 22 height 27
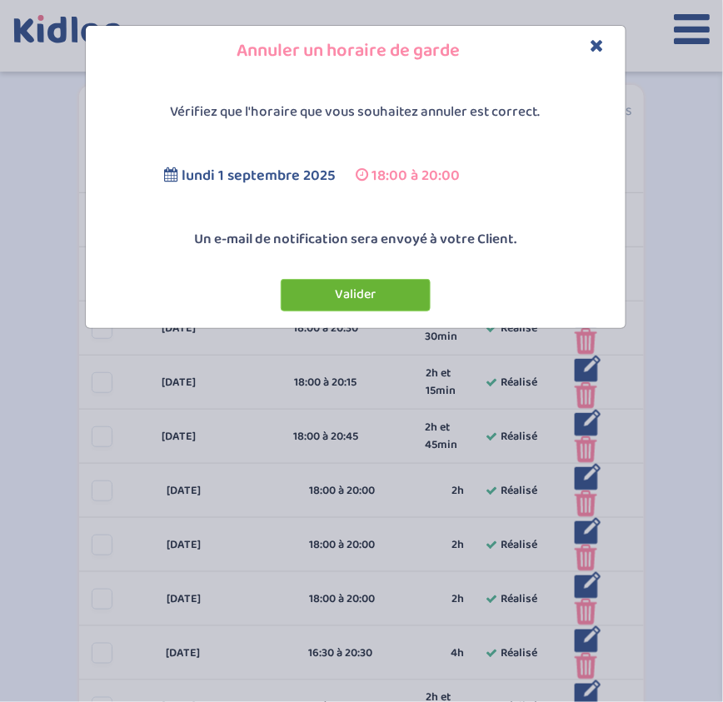
click at [396, 299] on button "Valider" at bounding box center [356, 295] width 150 height 32
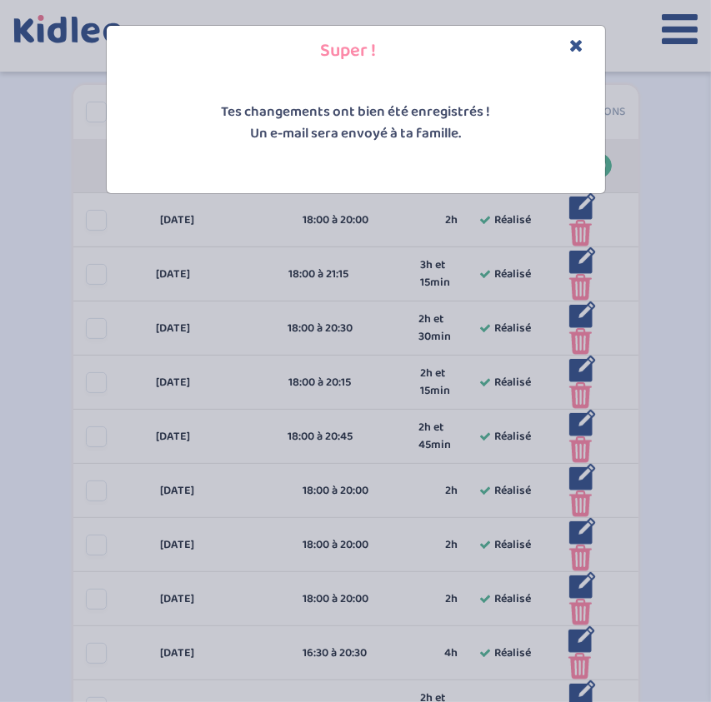
click at [576, 47] on icon "Close" at bounding box center [577, 45] width 14 height 17
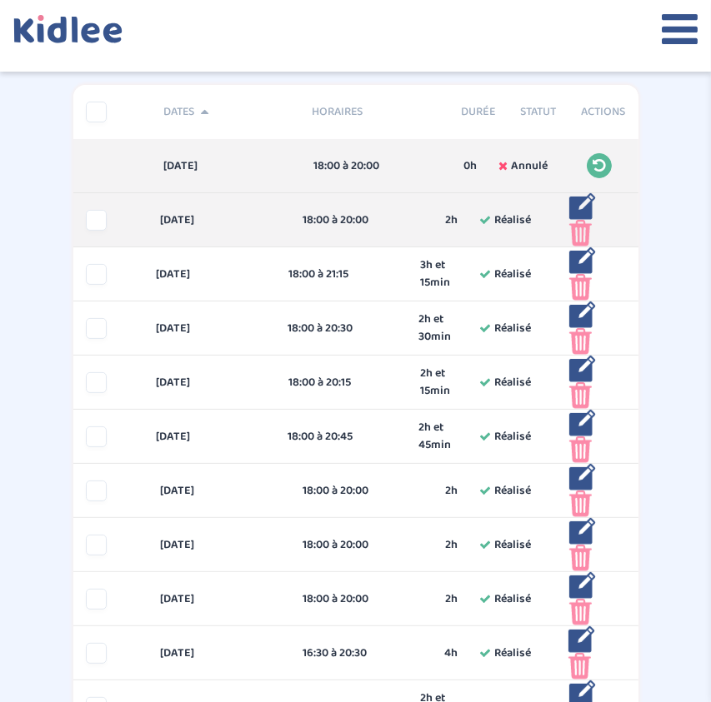
click at [584, 231] on img at bounding box center [580, 233] width 22 height 27
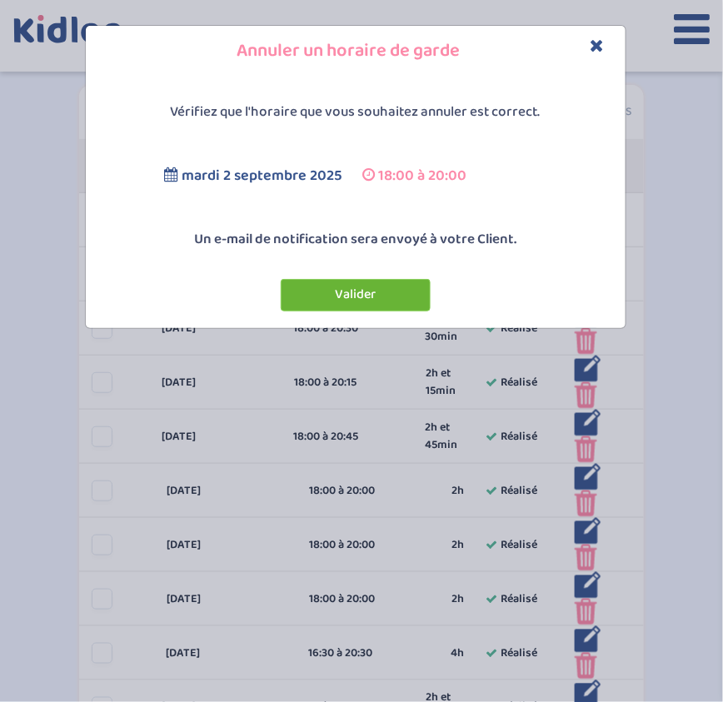
click at [387, 293] on button "Valider" at bounding box center [356, 295] width 150 height 32
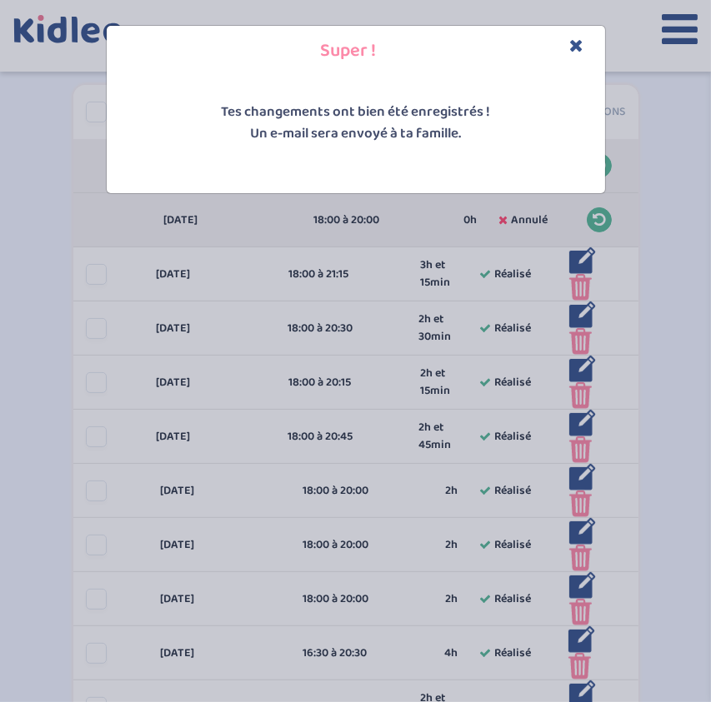
click at [579, 40] on icon "Close" at bounding box center [577, 45] width 14 height 17
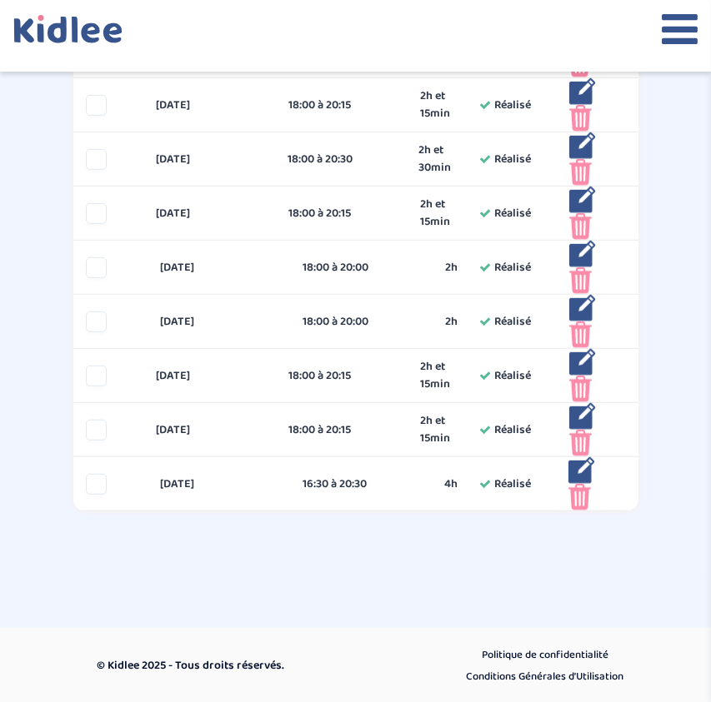
scroll to position [0, 0]
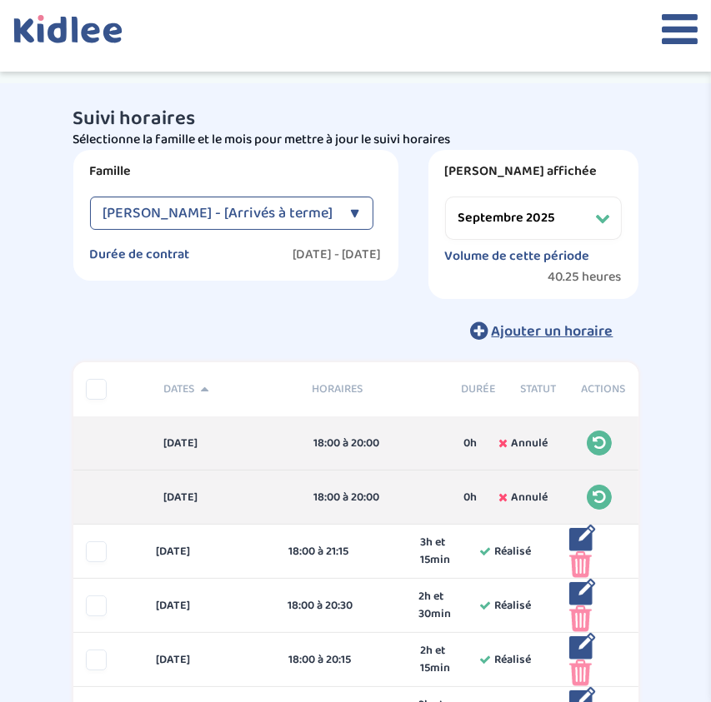
click at [545, 226] on select "Filtrer par mois novembre 2024 décembre 2024 janvier 2025 février 2025 mars 202…" at bounding box center [533, 218] width 177 height 43
click at [337, 222] on div "Boutron Laure - [Arrivés à terme] ▼" at bounding box center [231, 213] width 283 height 33
click at [496, 204] on select "Filtrer par mois novembre 2024 décembre 2024 janvier 2025 février 2025 mars 202…" at bounding box center [533, 218] width 177 height 43
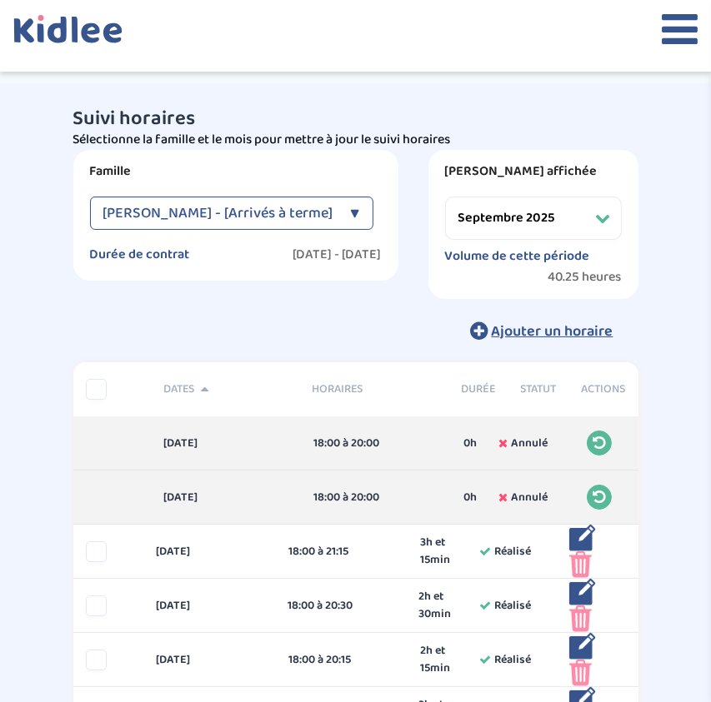
click at [663, 15] on icon at bounding box center [679, 29] width 36 height 42
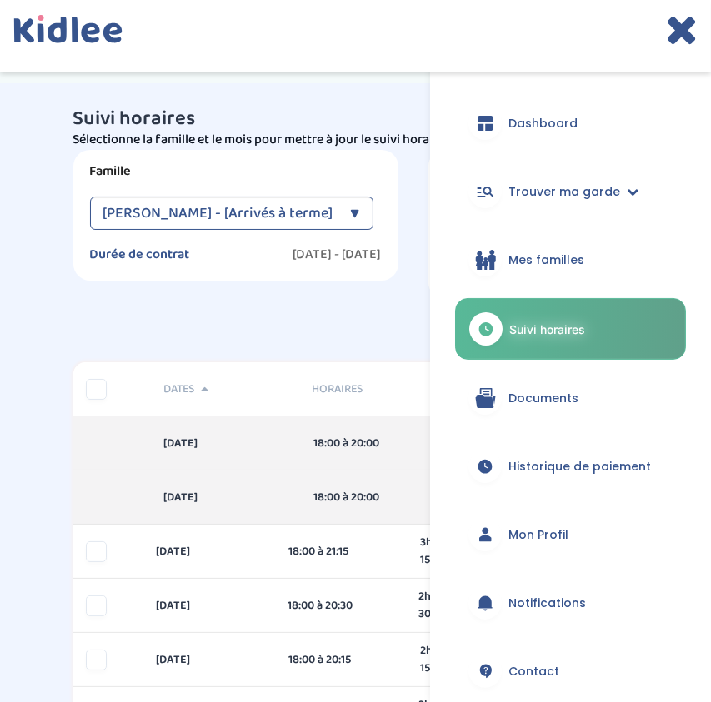
click at [320, 342] on div "Ajouter un horaire" at bounding box center [355, 330] width 565 height 37
click at [676, 27] on icon at bounding box center [681, 29] width 32 height 42
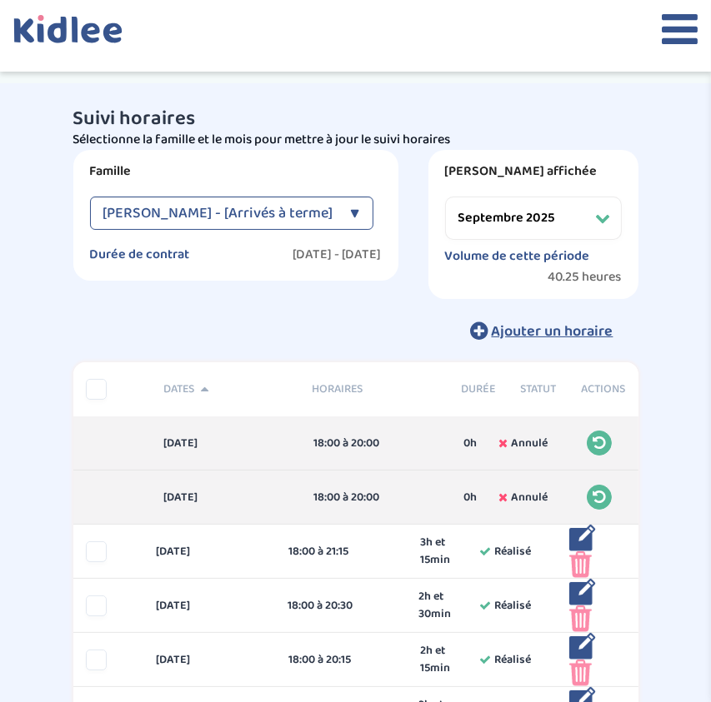
click at [418, 139] on p "Sélectionne la famille et le mois pour mettre à jour le suivi horaires" at bounding box center [355, 140] width 565 height 20
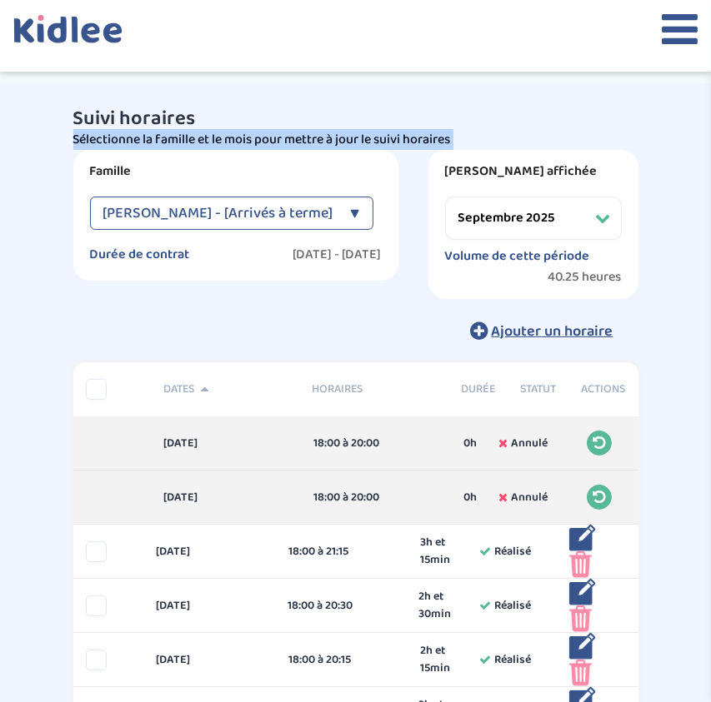
click at [418, 139] on p "Sélectionne la famille et le mois pour mettre à jour le suivi horaires" at bounding box center [355, 140] width 565 height 20
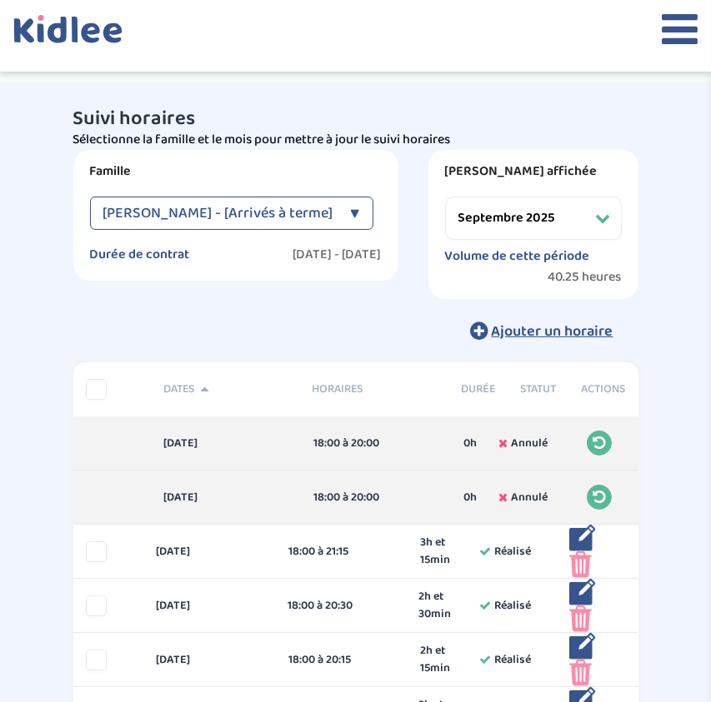
click at [421, 117] on h3 "Suivi horaires" at bounding box center [355, 119] width 565 height 22
